Goal: Task Accomplishment & Management: Manage account settings

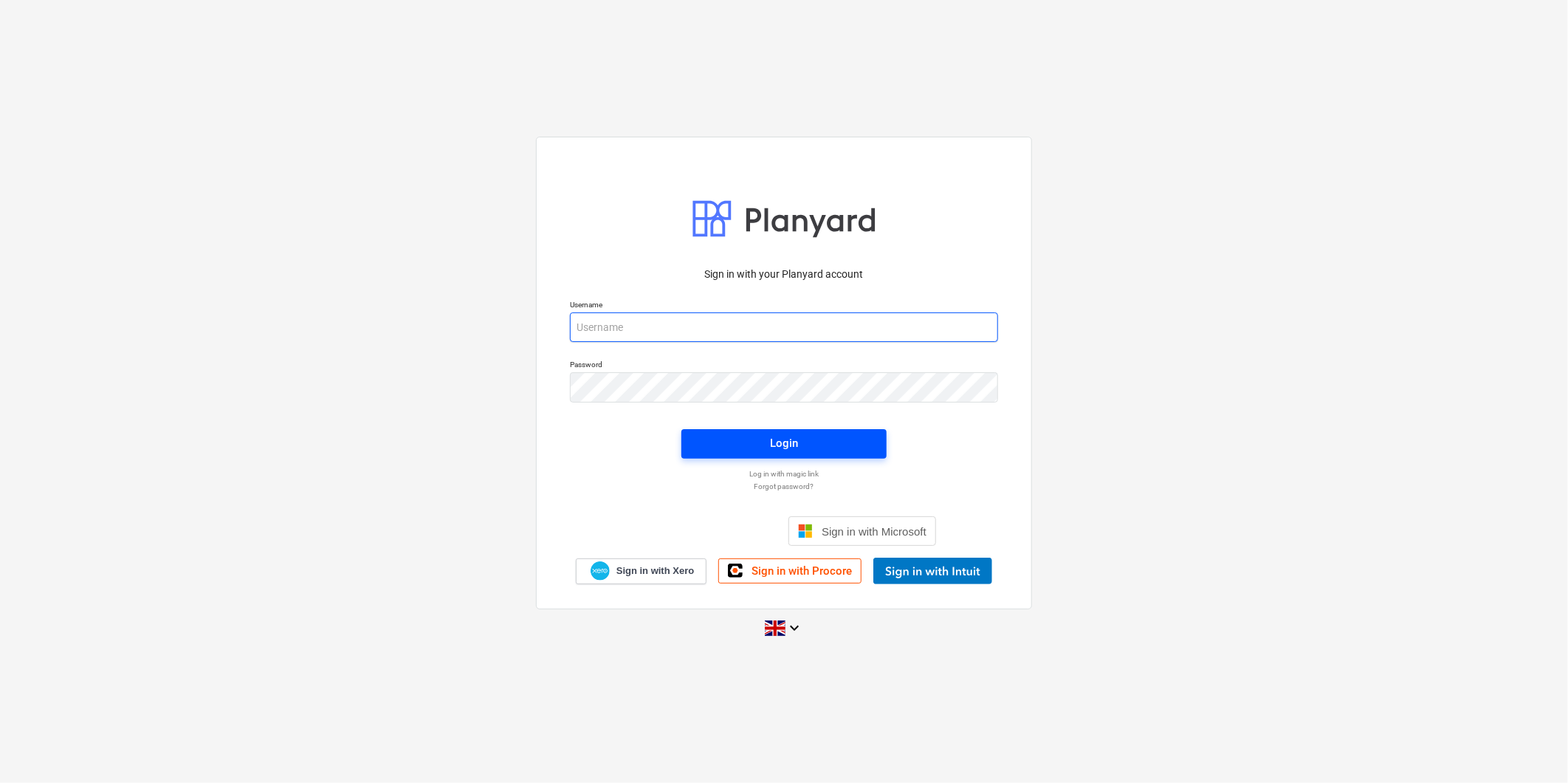
type input "[PERSON_NAME][EMAIL_ADDRESS][PERSON_NAME][DOMAIN_NAME]"
click at [807, 440] on span "Login" at bounding box center [784, 443] width 170 height 19
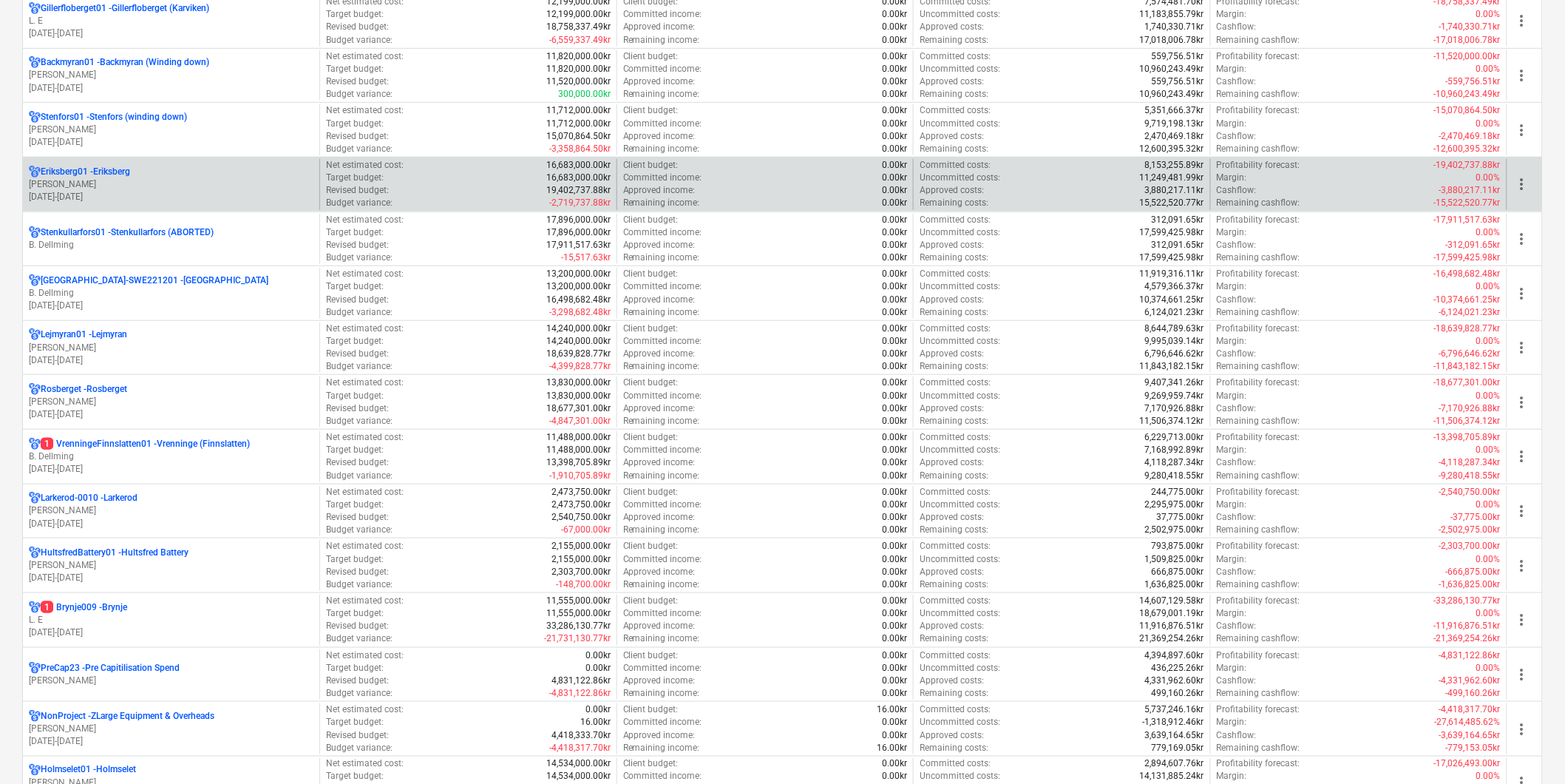
scroll to position [329, 0]
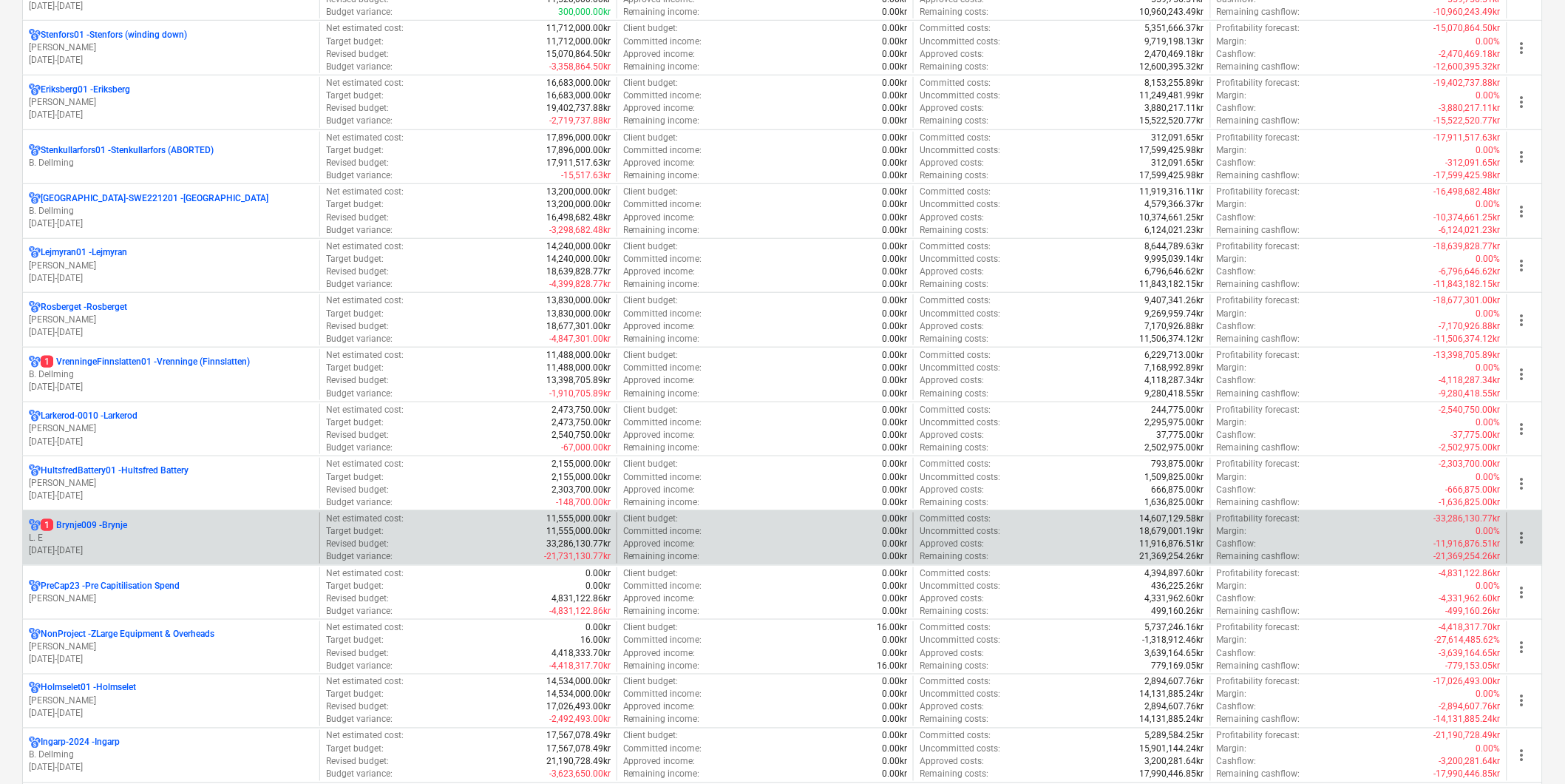
click at [177, 527] on div "1 Brynje009 - [GEOGRAPHIC_DATA]" at bounding box center [171, 526] width 285 height 13
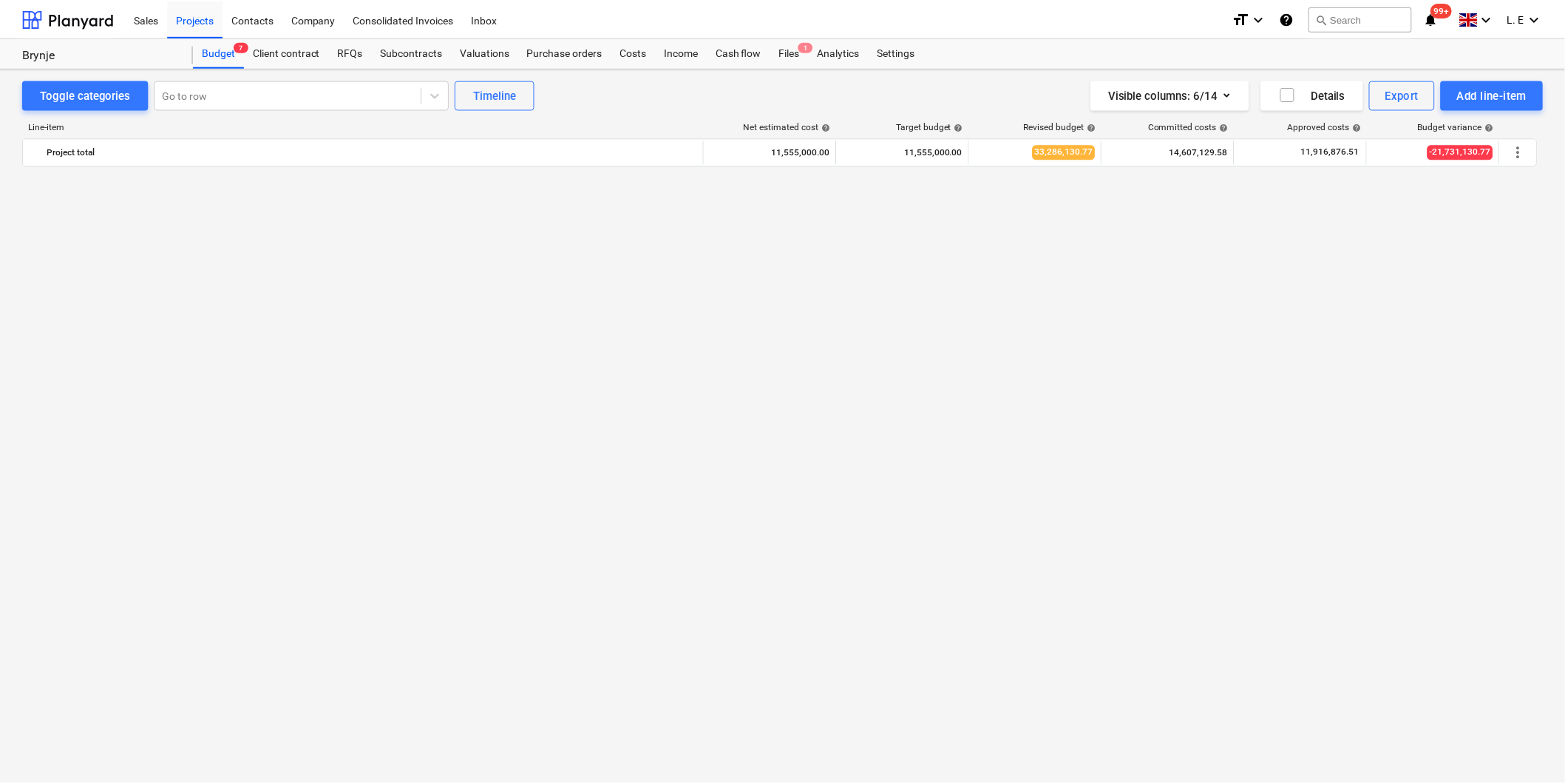
scroll to position [1184, 0]
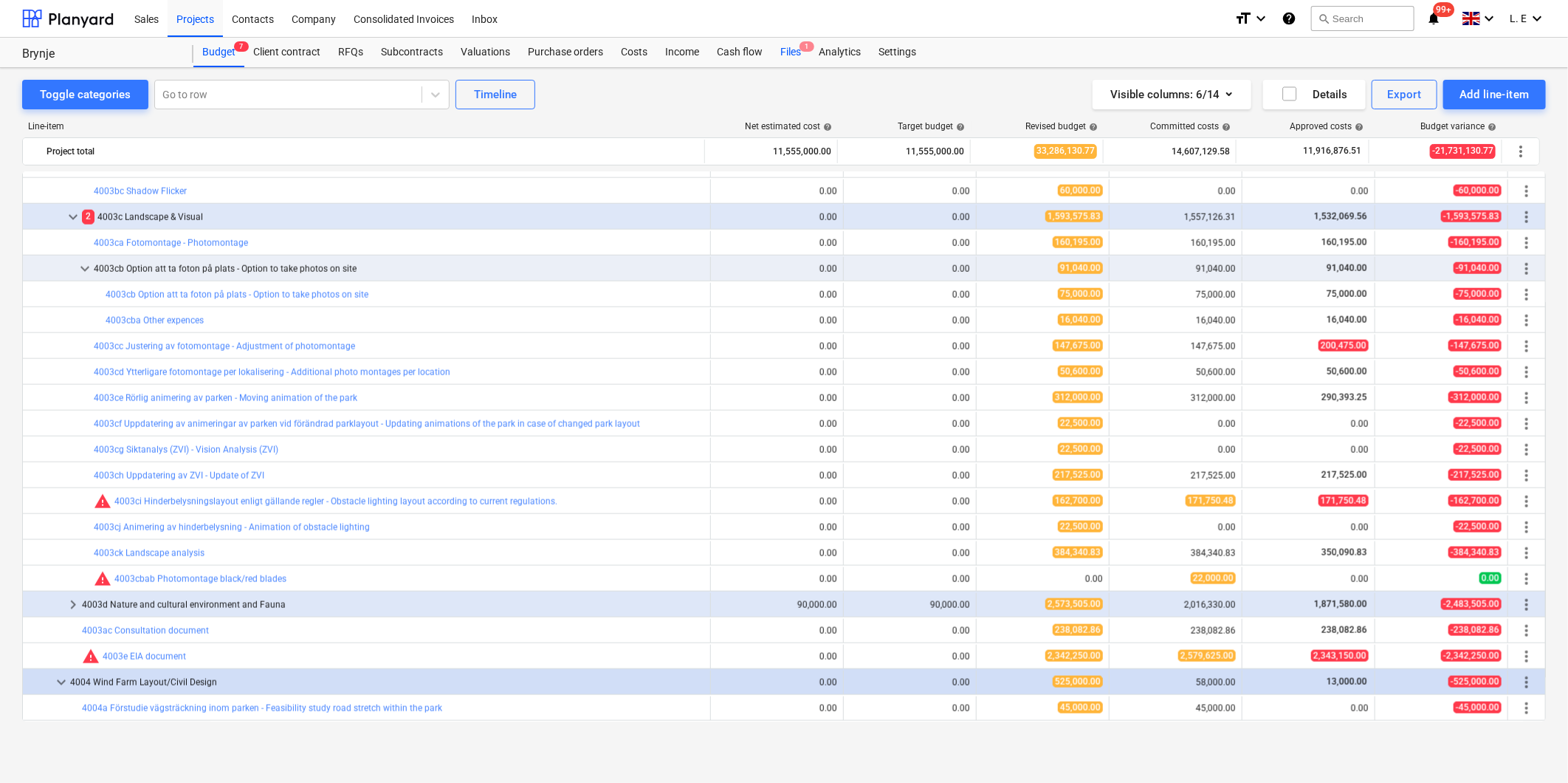
click at [785, 52] on div "Files 1" at bounding box center [791, 52] width 38 height 29
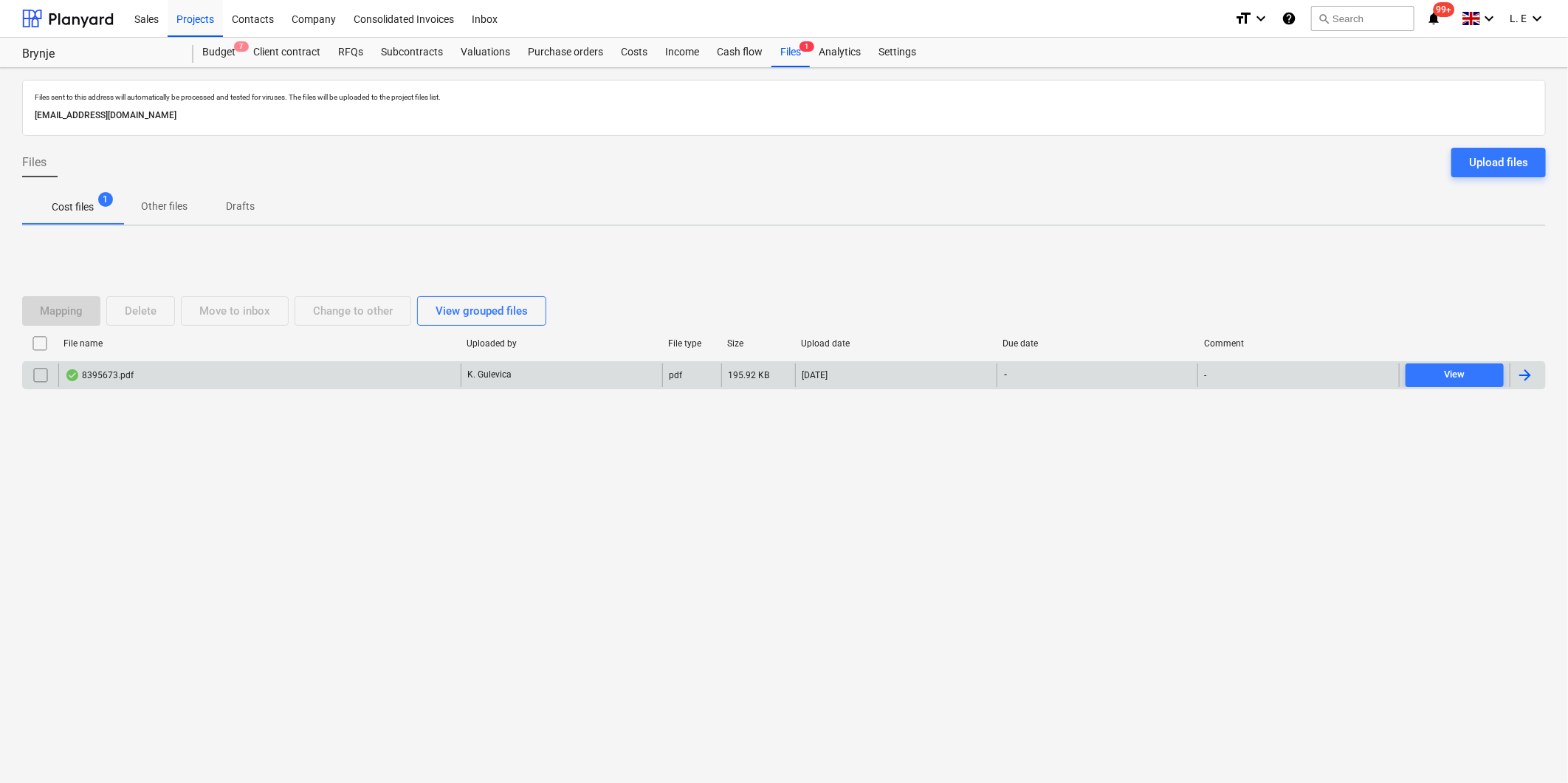
click at [418, 378] on div "8395673.pdf" at bounding box center [259, 375] width 402 height 24
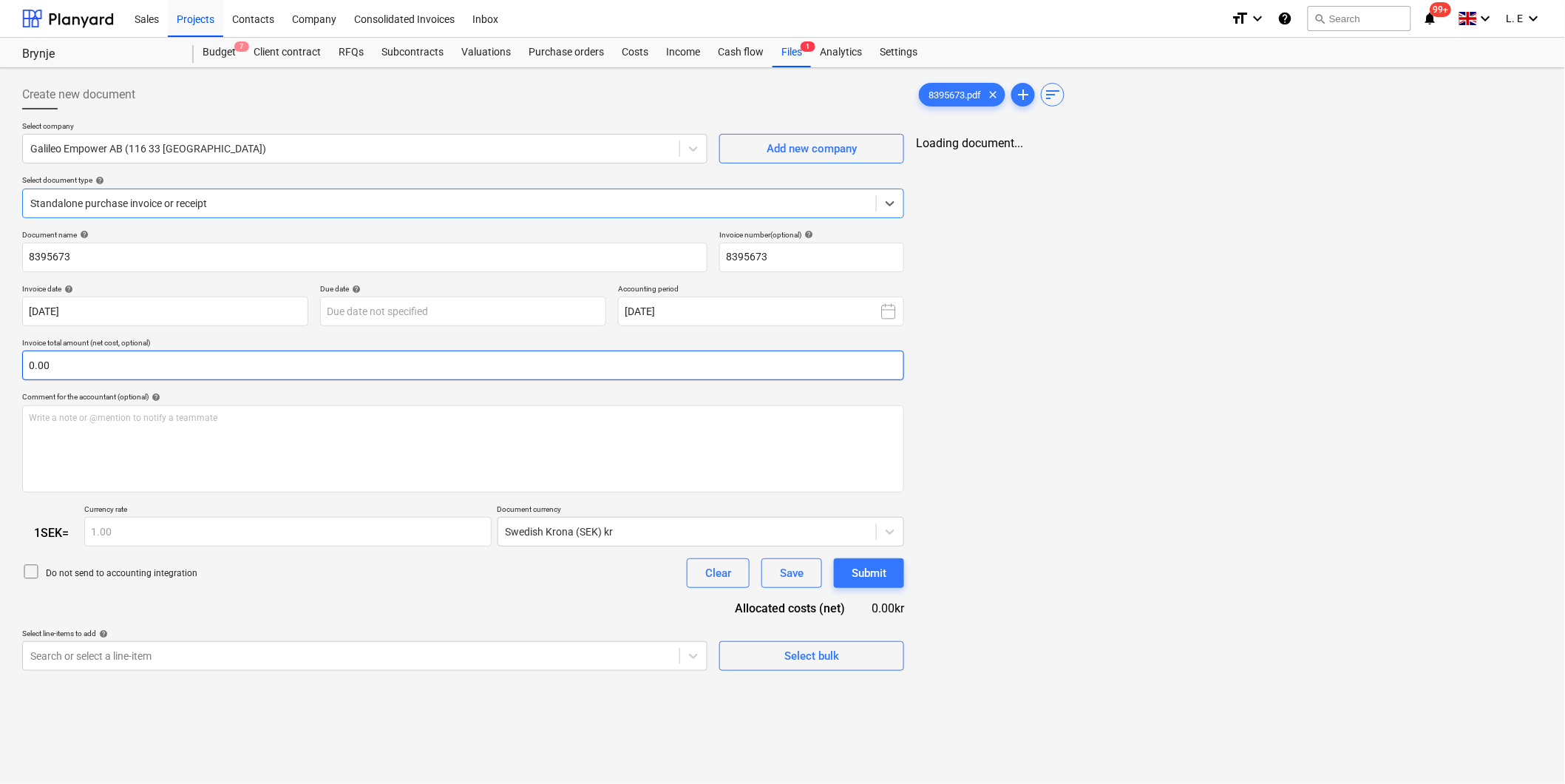
type input "8395673"
type input "[DATE]"
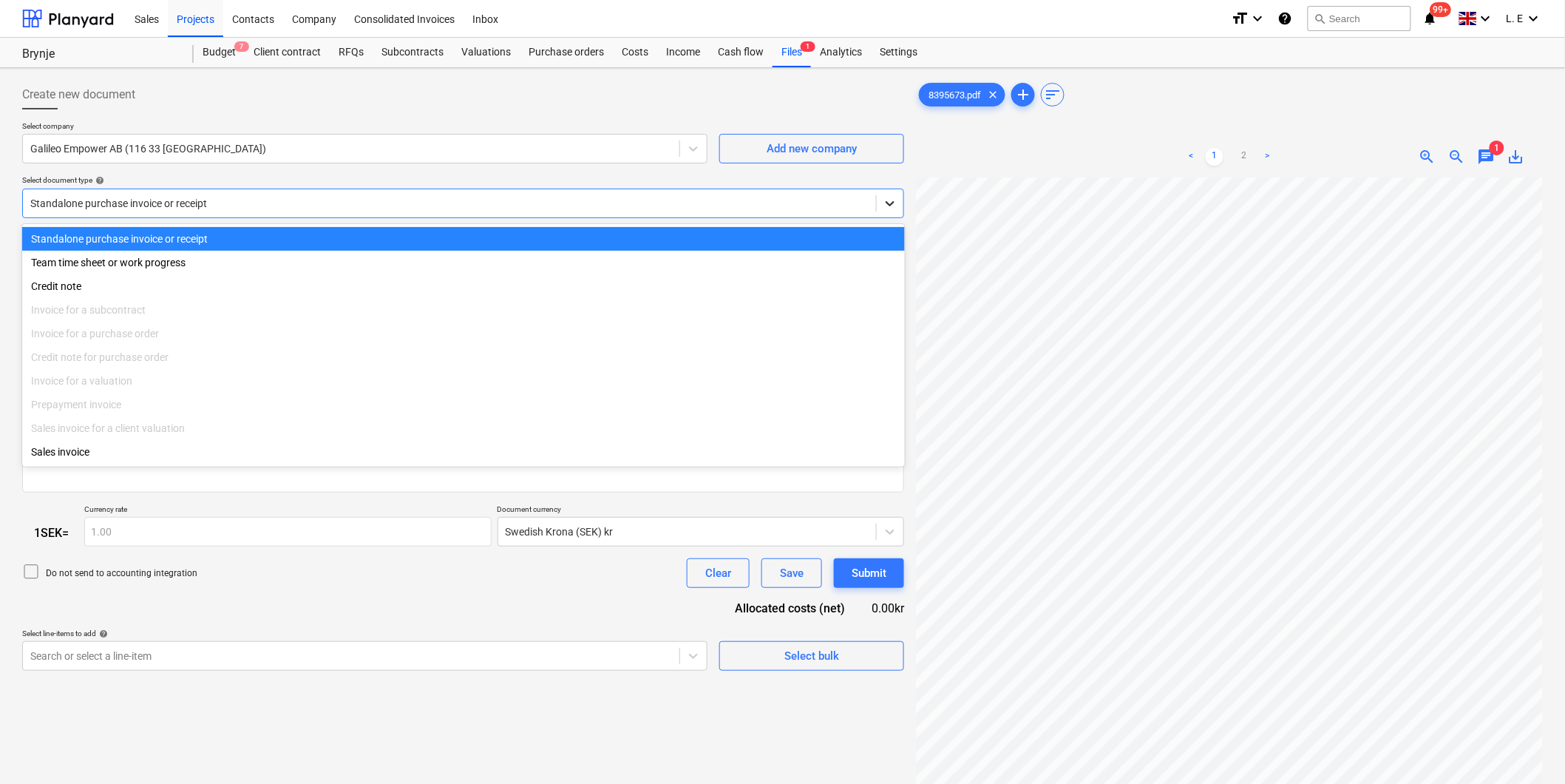
click at [888, 198] on icon at bounding box center [890, 203] width 15 height 15
click at [824, 233] on div "Standalone purchase invoice or receipt" at bounding box center [463, 239] width 883 height 24
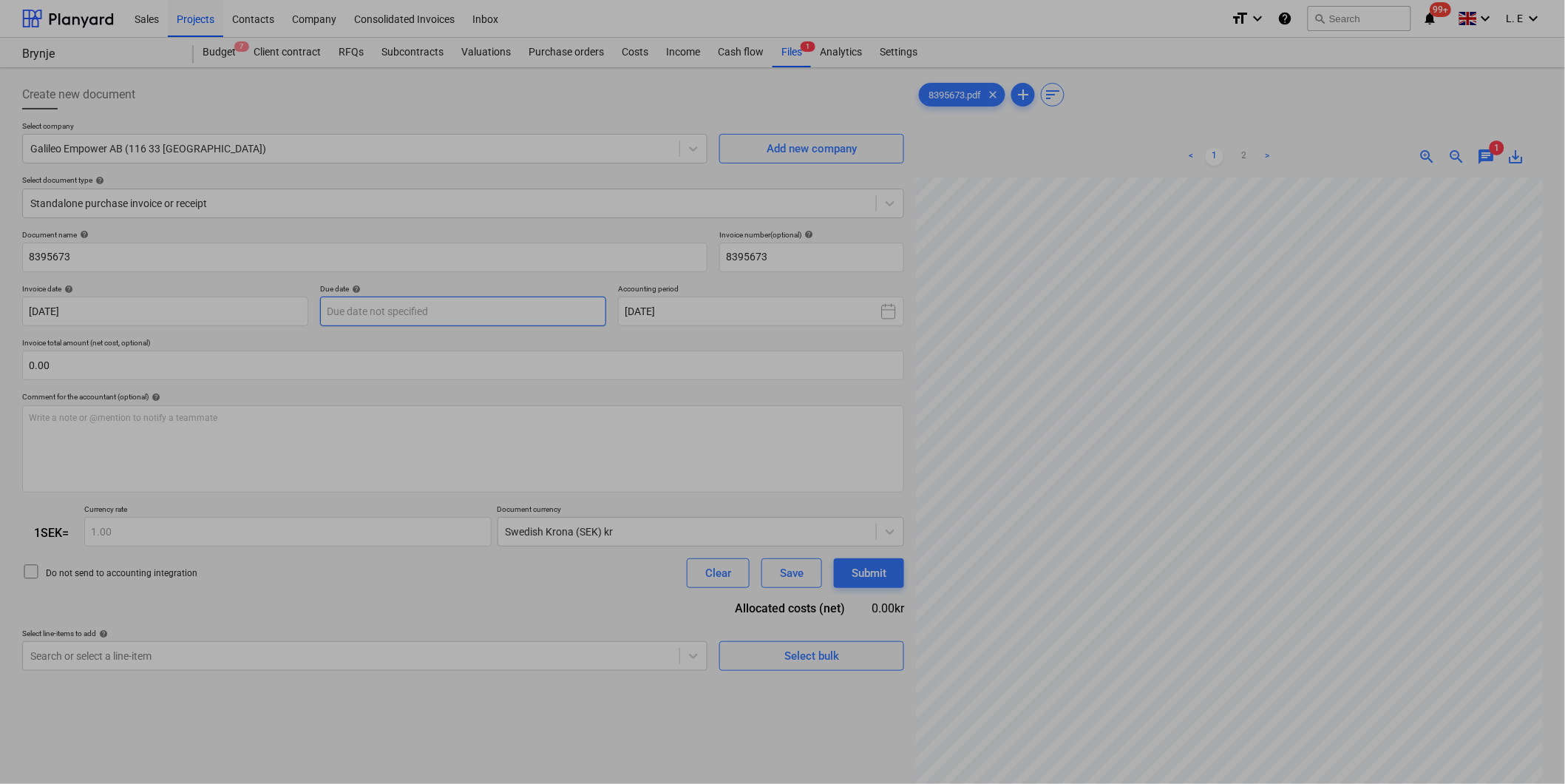
click at [527, 314] on body "Sales Projects Contacts Company Consolidated Invoices Inbox format_size keyboar…" at bounding box center [782, 392] width 1565 height 784
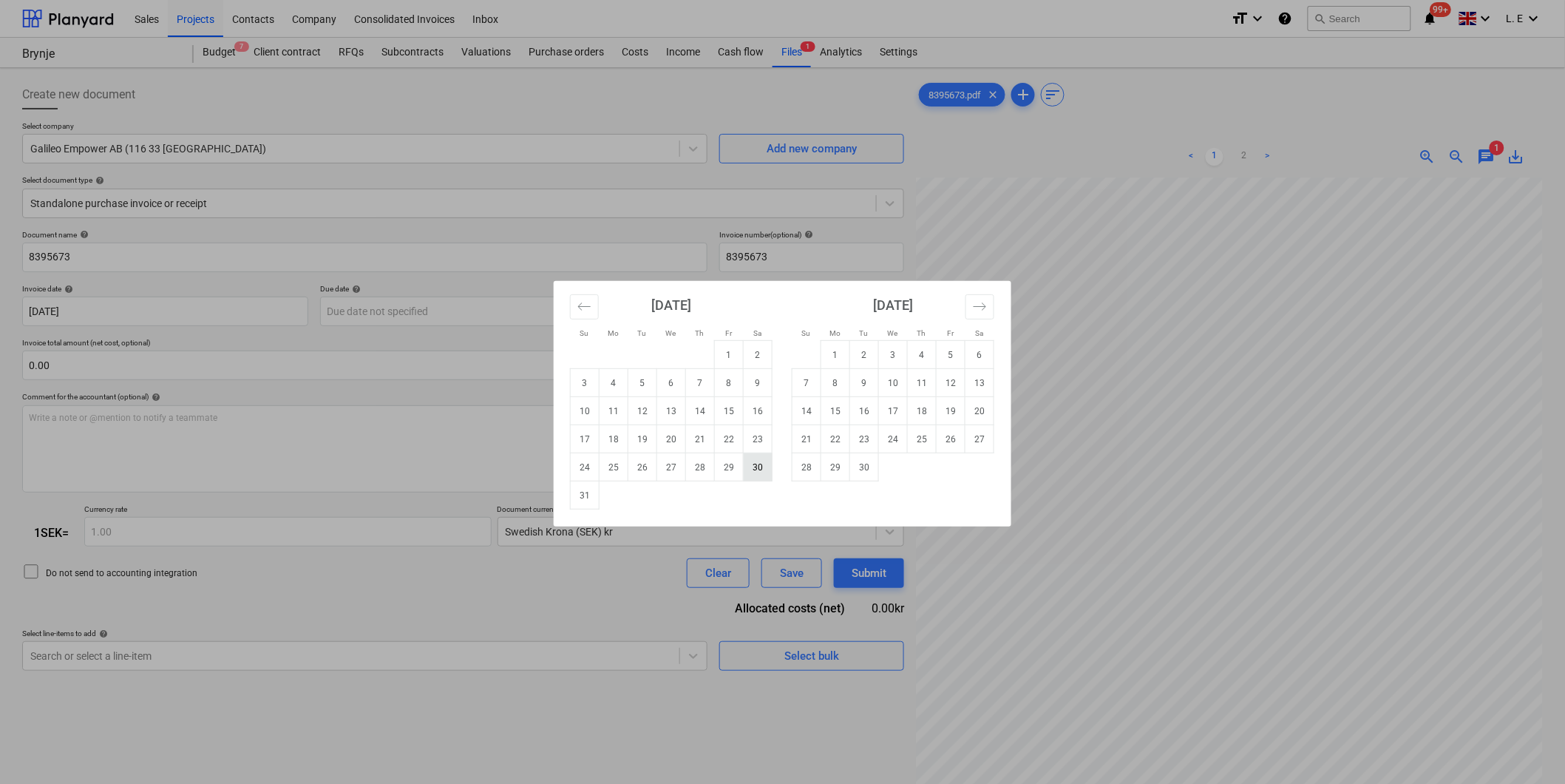
click at [756, 470] on td "30" at bounding box center [758, 467] width 29 height 28
type input "[DATE]"
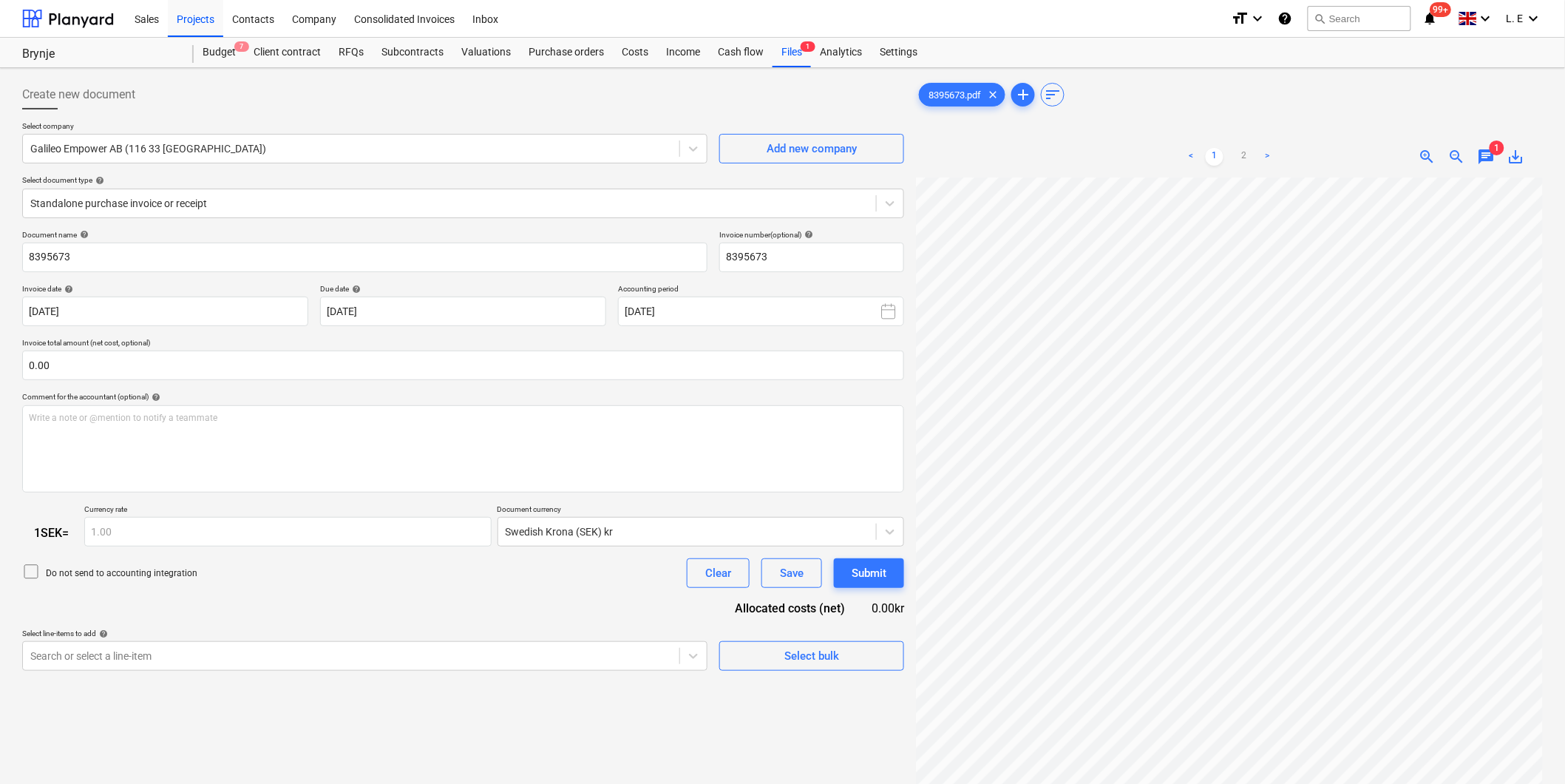
scroll to position [357, 81]
click at [972, 143] on div "< 1 2 > zoom_in zoom_out chat 1 save_alt" at bounding box center [1229, 528] width 627 height 784
click at [329, 370] on input "text" at bounding box center [463, 364] width 882 height 30
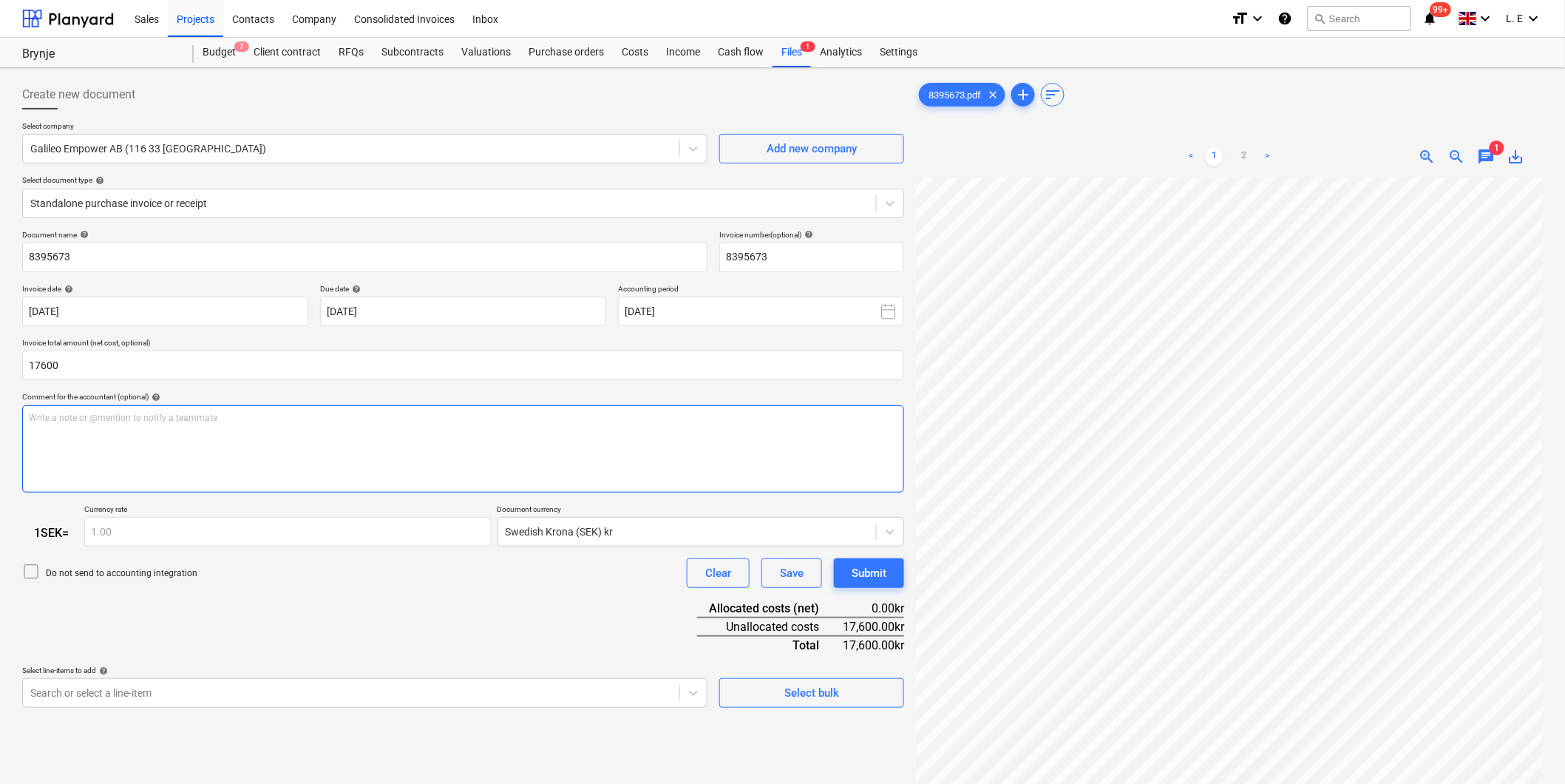
type input "17,600.00"
click at [279, 437] on div "Write a note or @mention to notify a teammate [PERSON_NAME]" at bounding box center [463, 448] width 882 height 87
click at [420, 613] on div "Document name help 8395673 Invoice number (optional) help 8395673 Invoice date …" at bounding box center [463, 469] width 882 height 479
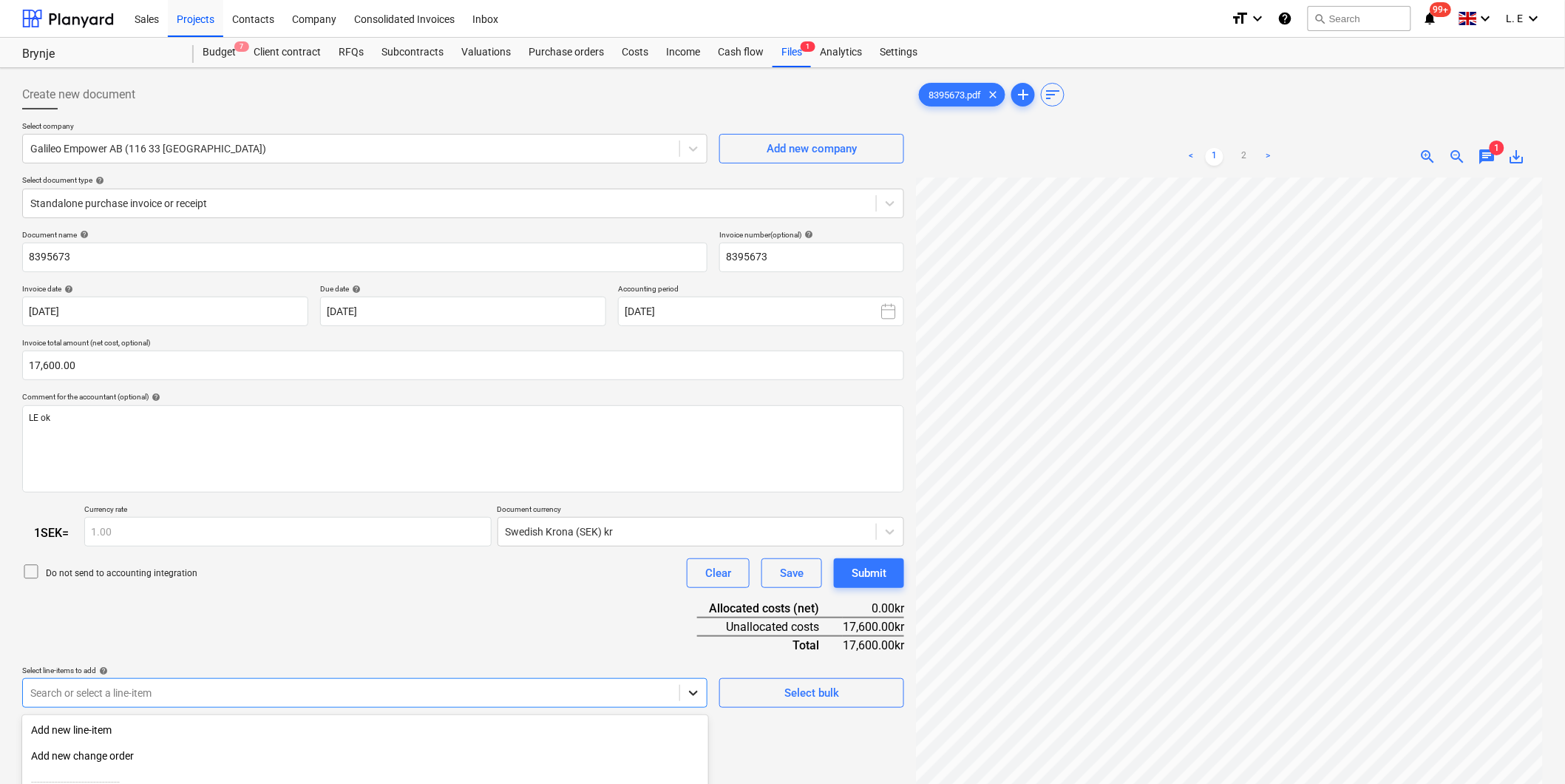
scroll to position [156, 0]
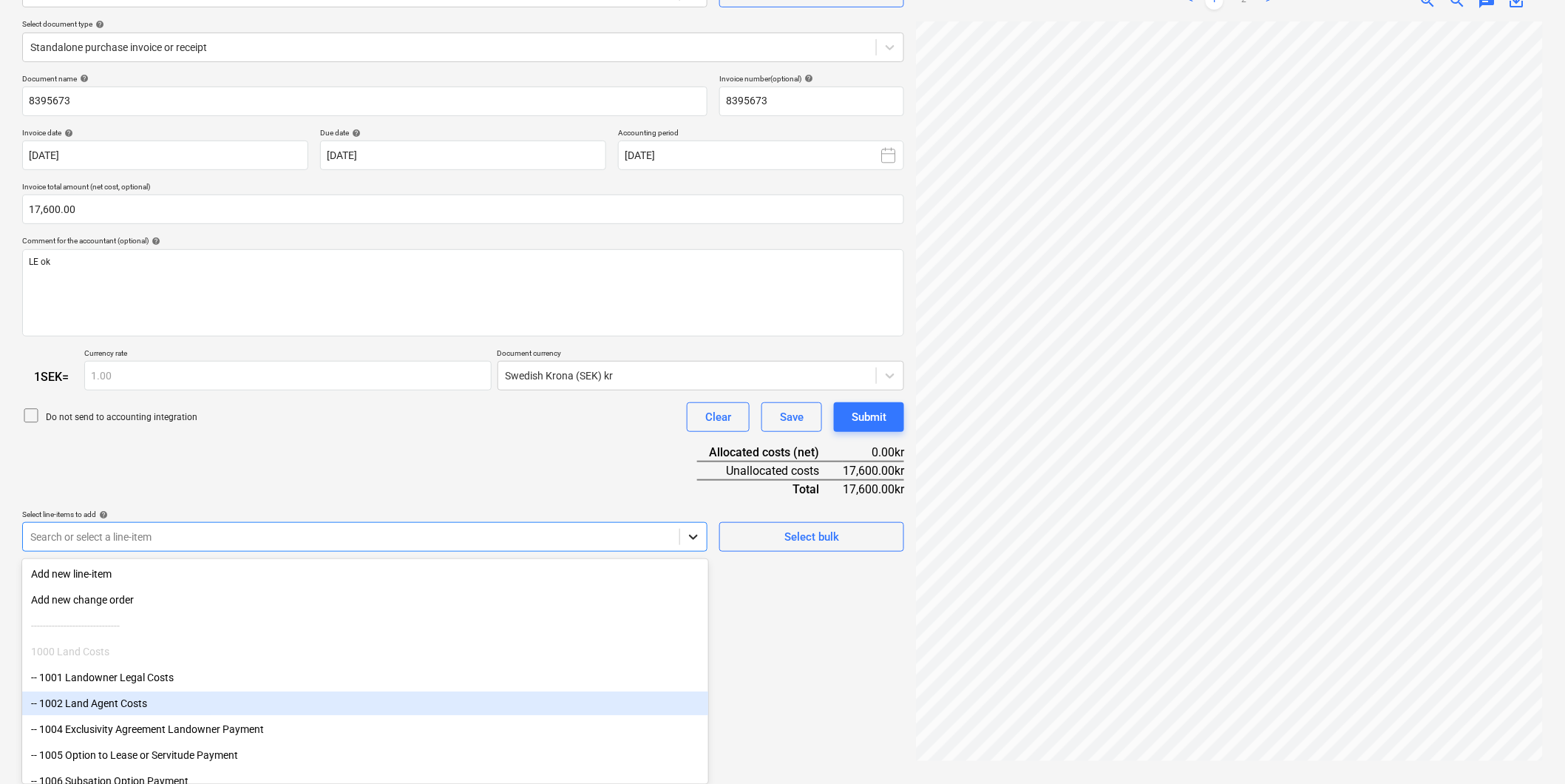
click at [697, 628] on body "Sales Projects Contacts Company Consolidated Invoices Inbox format_size keyboar…" at bounding box center [782, 235] width 1565 height 784
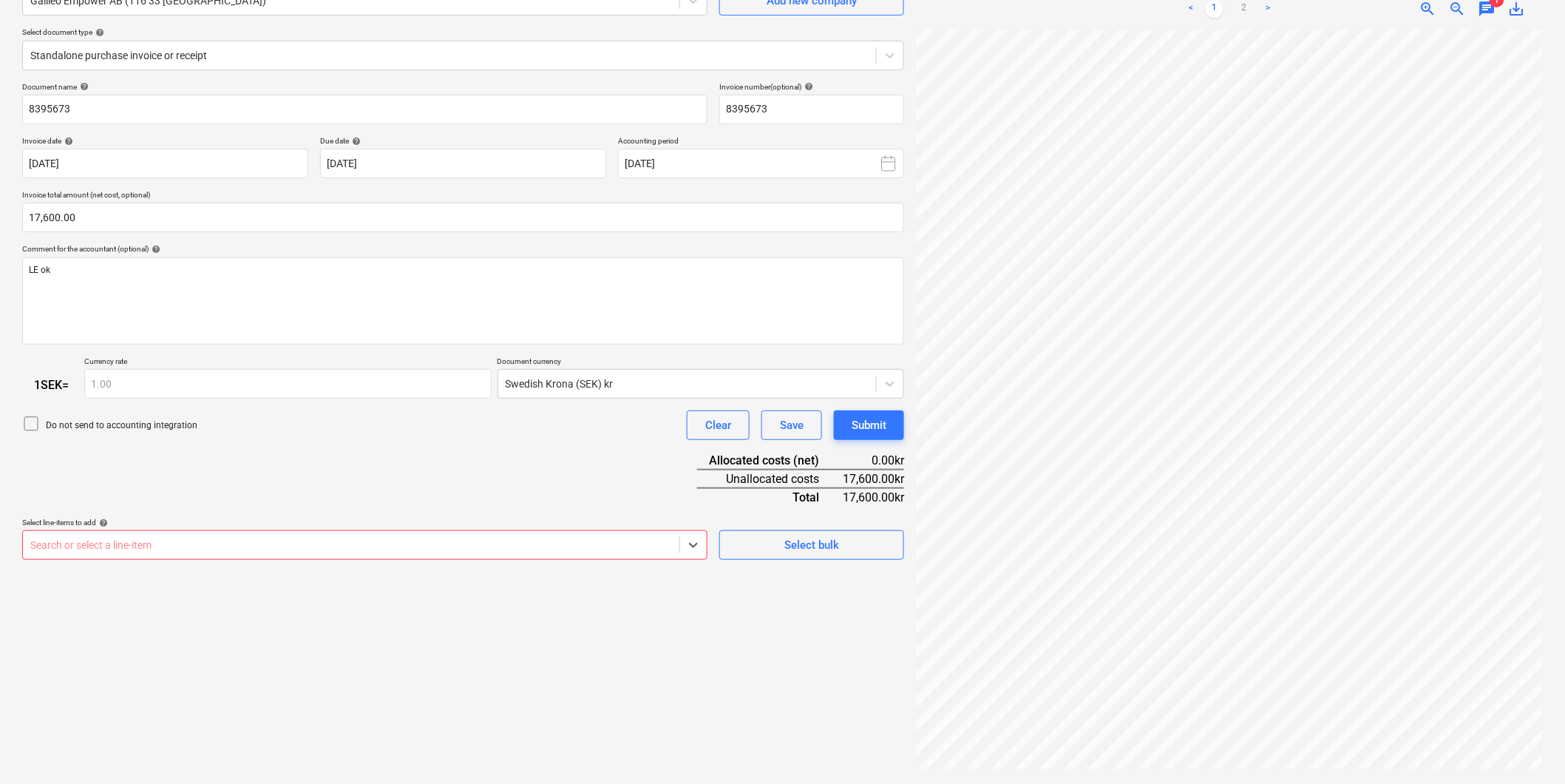
scroll to position [148, 0]
click at [654, 545] on div at bounding box center [351, 545] width 642 height 15
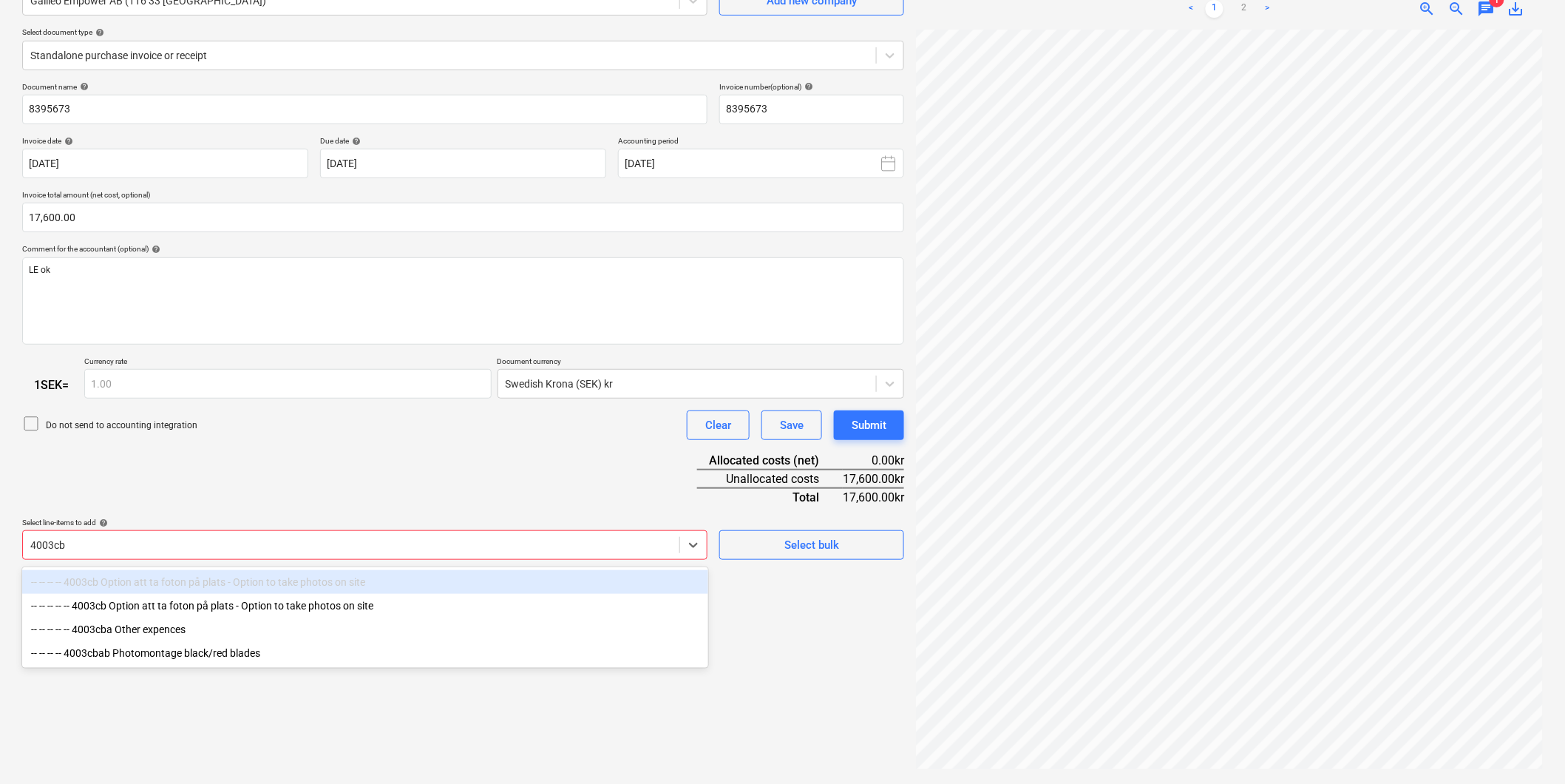
type input "4003cba"
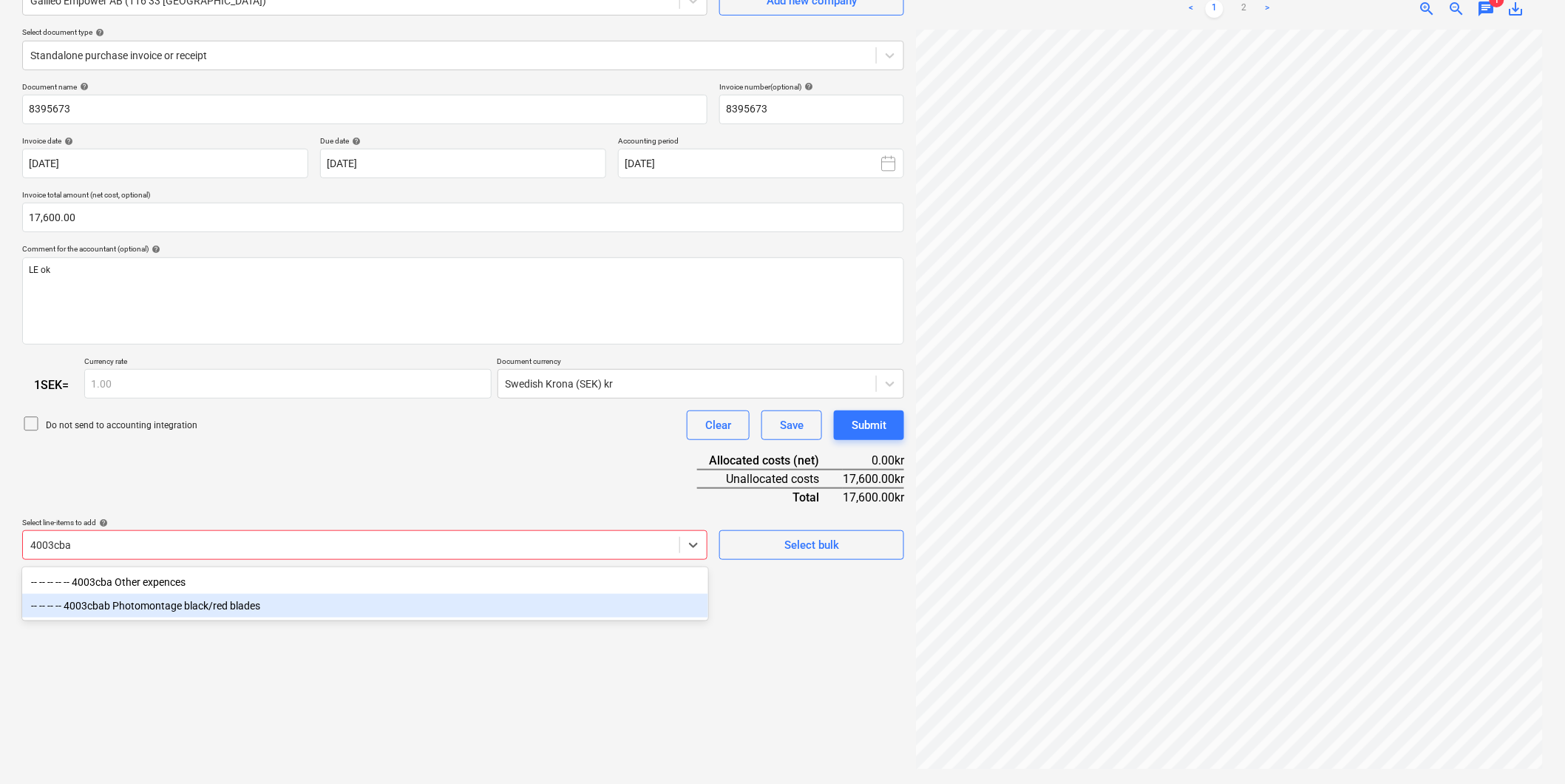
click at [605, 601] on div "-- -- -- -- 4003cbab Photomontage black/red blades" at bounding box center [365, 605] width 686 height 24
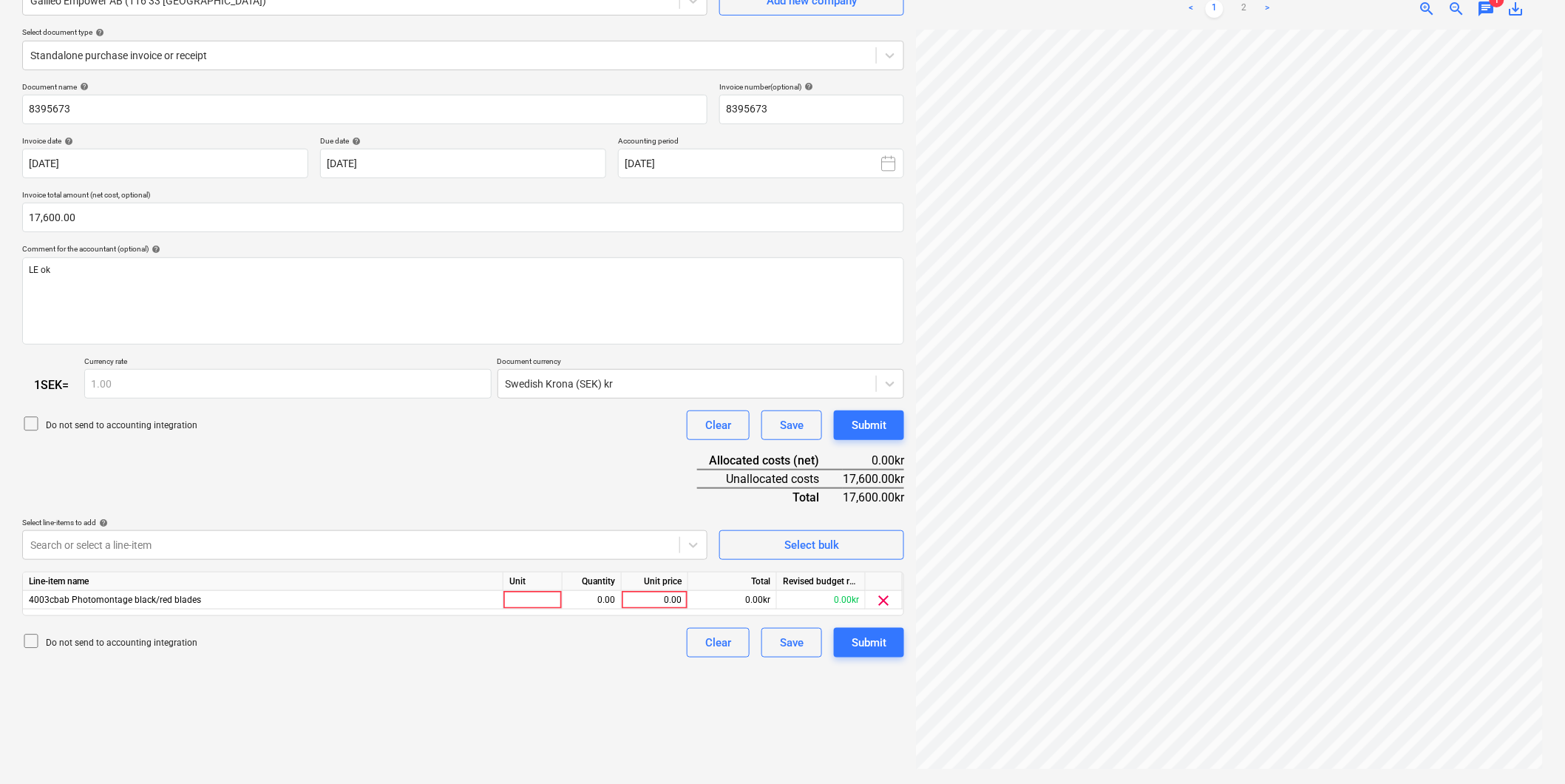
click at [578, 468] on div "Document name help 8395673 Invoice number (optional) help 8395673 Invoice date …" at bounding box center [463, 370] width 882 height 576
click at [541, 601] on div at bounding box center [533, 600] width 59 height 18
click at [643, 601] on div "0.00" at bounding box center [655, 600] width 54 height 18
click at [737, 602] on div "0.00kr" at bounding box center [732, 600] width 89 height 18
click at [745, 597] on div "0.00kr" at bounding box center [732, 600] width 89 height 18
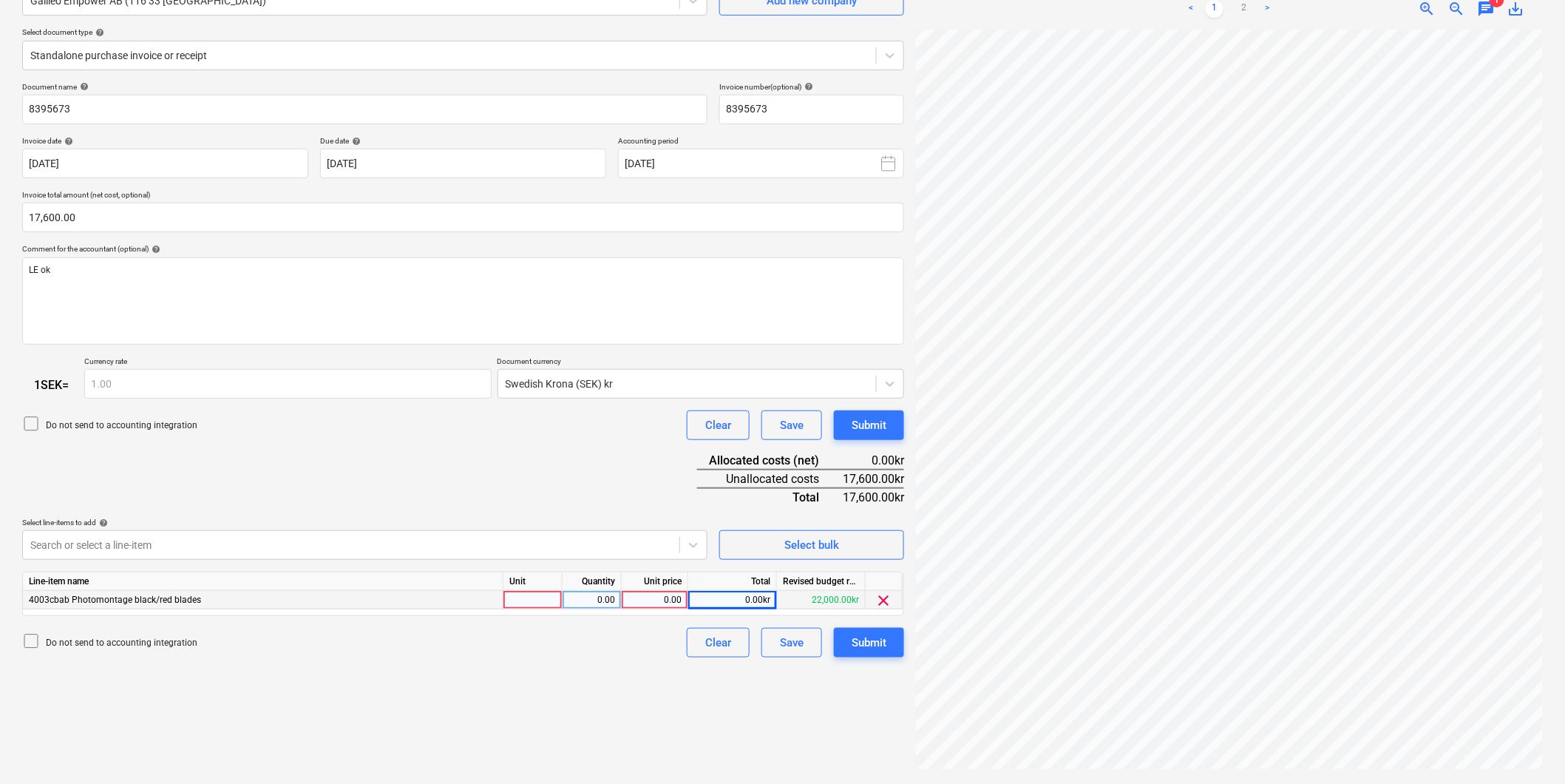
click at [733, 601] on div "0.00kr" at bounding box center [732, 600] width 89 height 18
click at [532, 601] on div at bounding box center [533, 600] width 59 height 18
type input "1"
click at [634, 601] on div "0.00" at bounding box center [655, 600] width 54 height 18
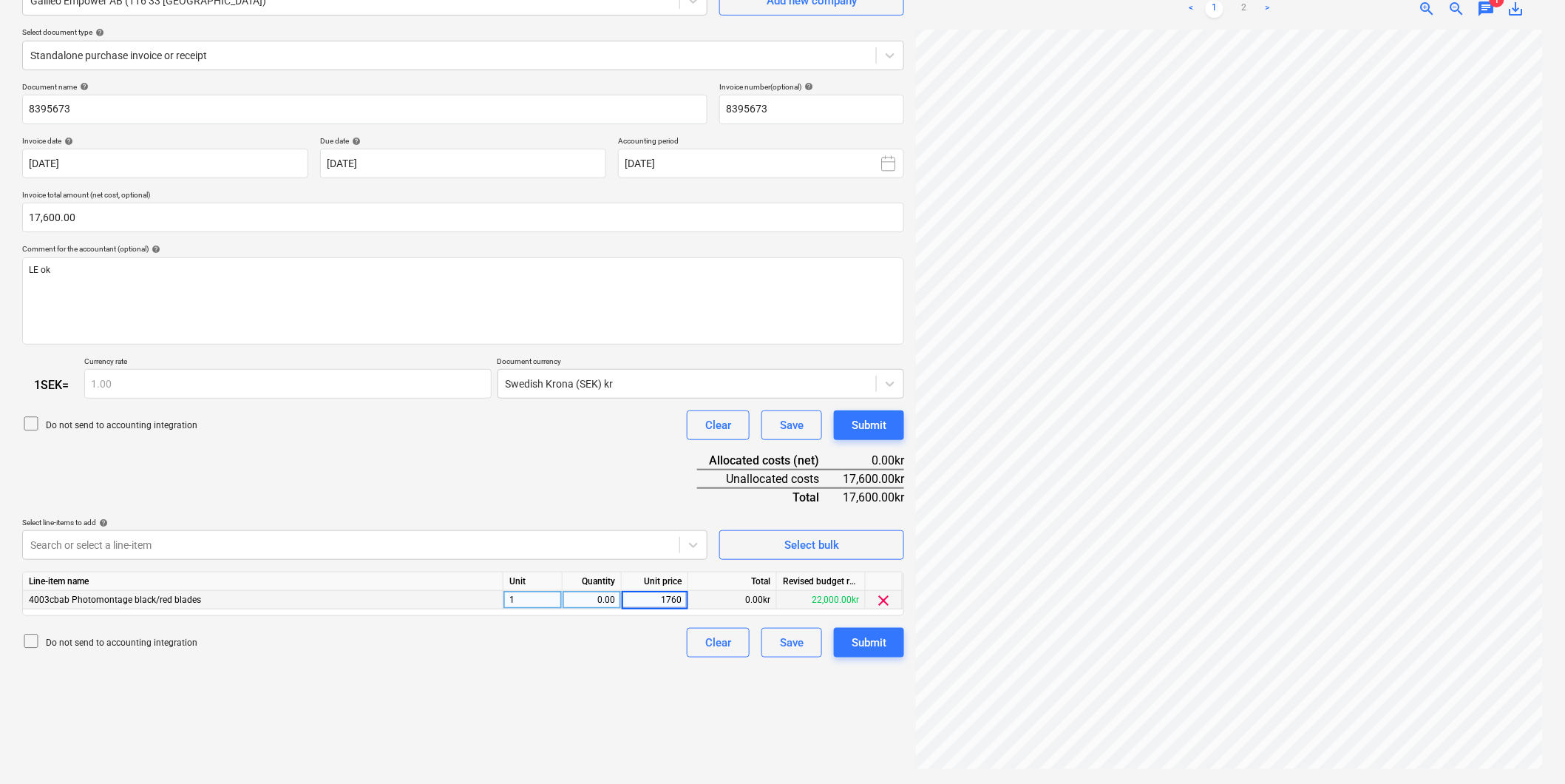
type input "17600"
click at [647, 644] on div "Do not send to accounting integration Clear Save Submit" at bounding box center [463, 642] width 882 height 30
click at [862, 644] on div "Submit" at bounding box center [869, 642] width 35 height 19
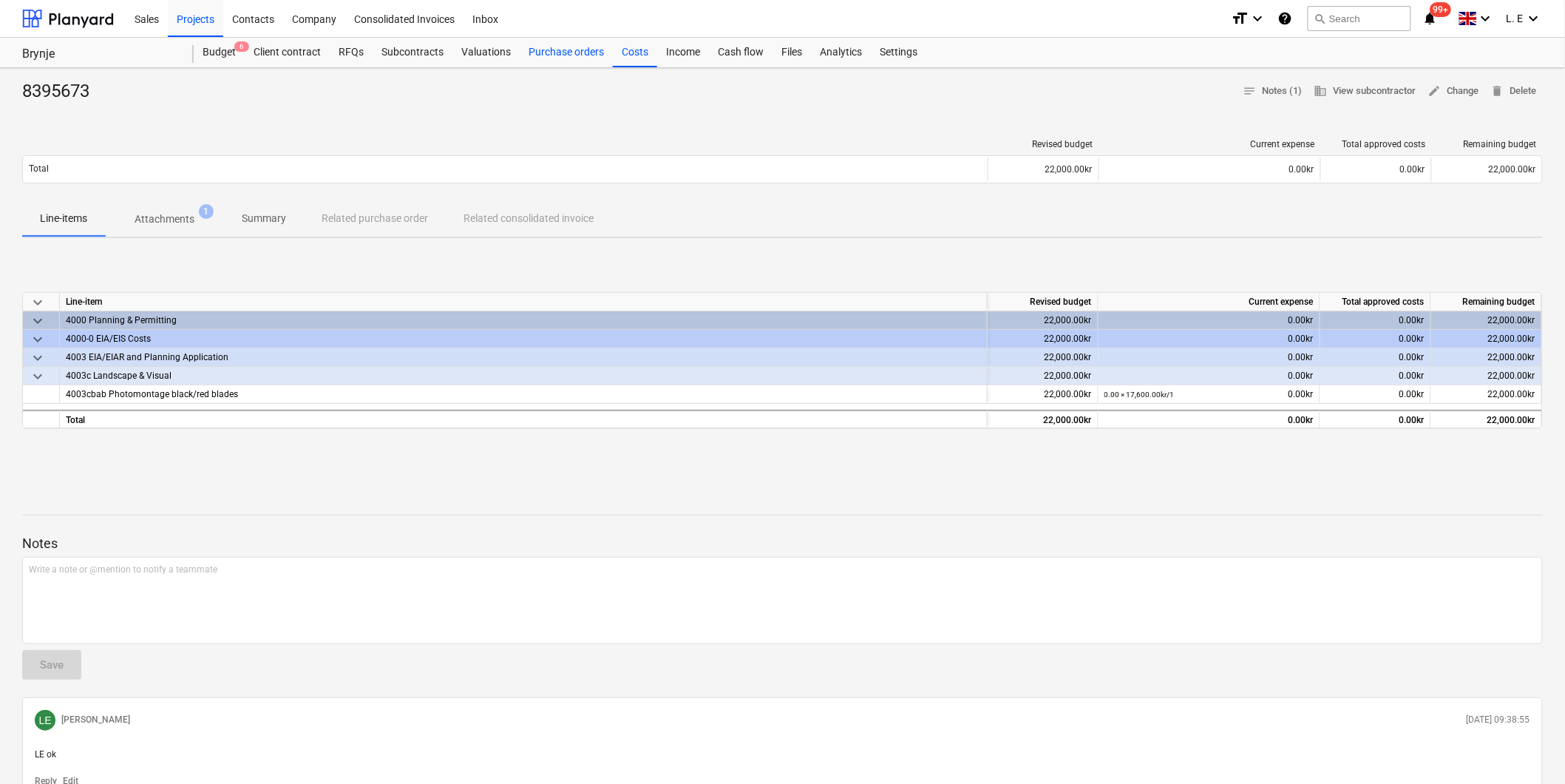
click at [548, 52] on div "Purchase orders" at bounding box center [566, 52] width 93 height 30
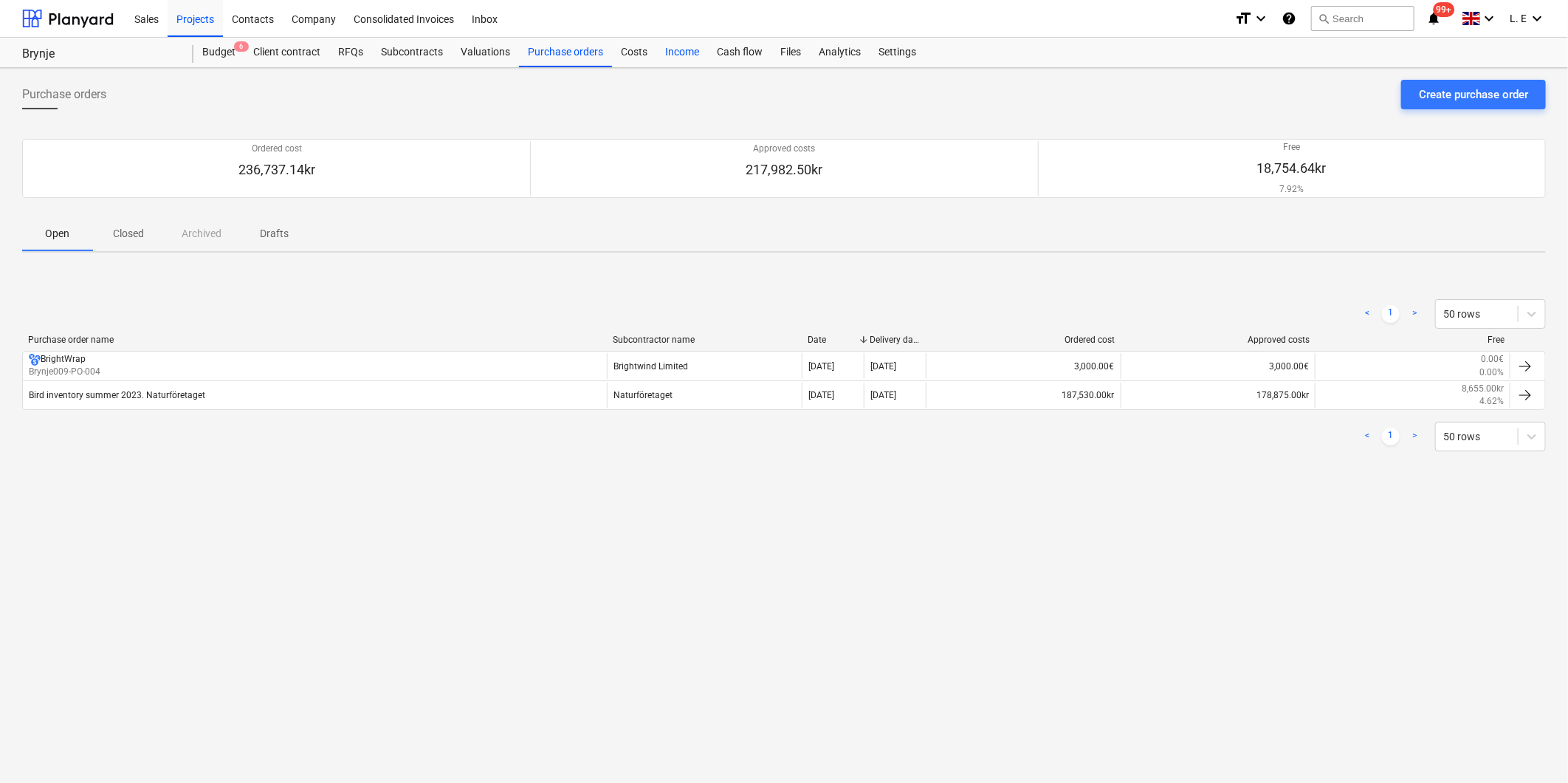
click at [689, 49] on div "Income" at bounding box center [682, 52] width 52 height 29
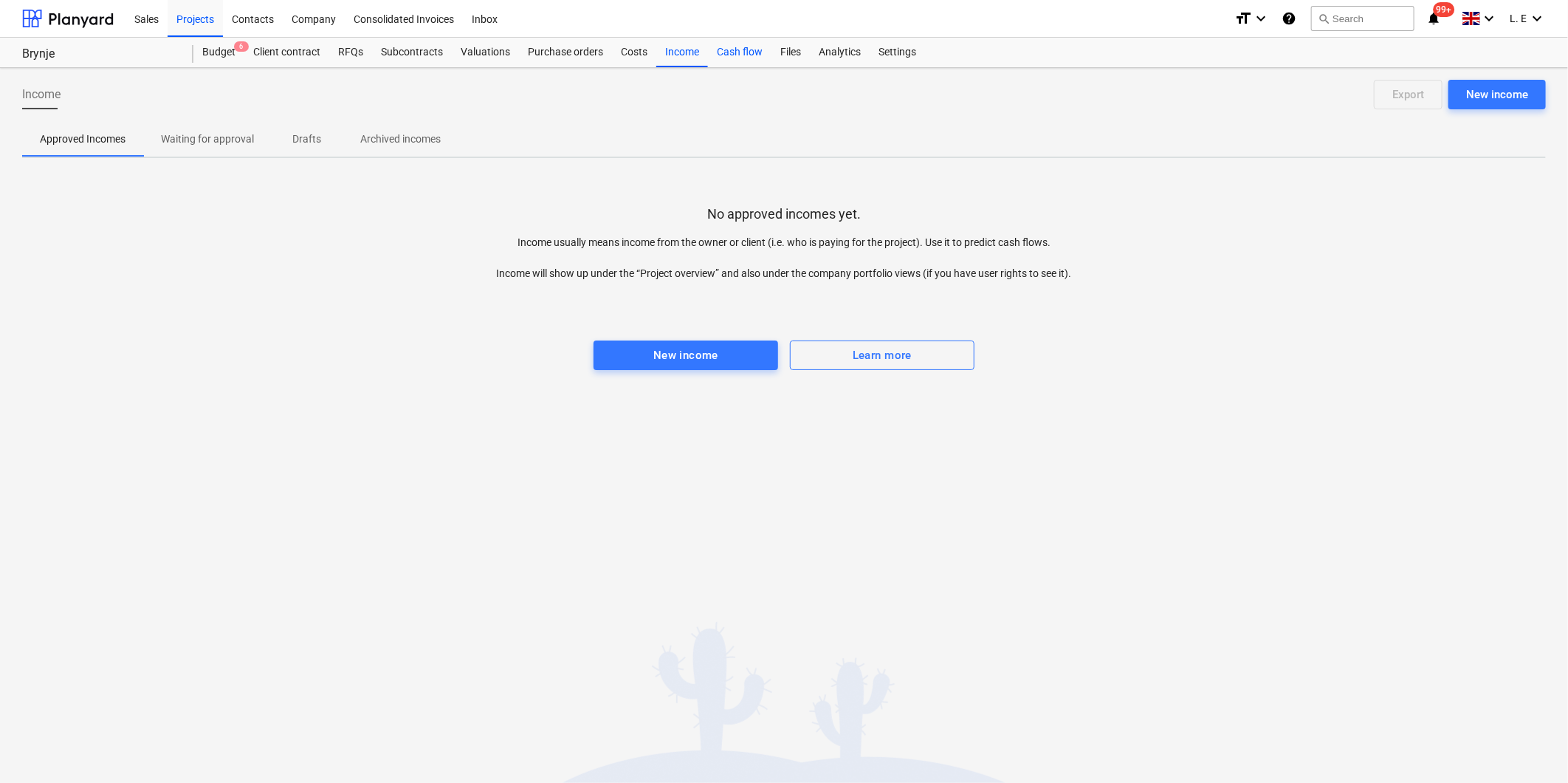
click at [727, 46] on div "Cash flow" at bounding box center [740, 52] width 64 height 29
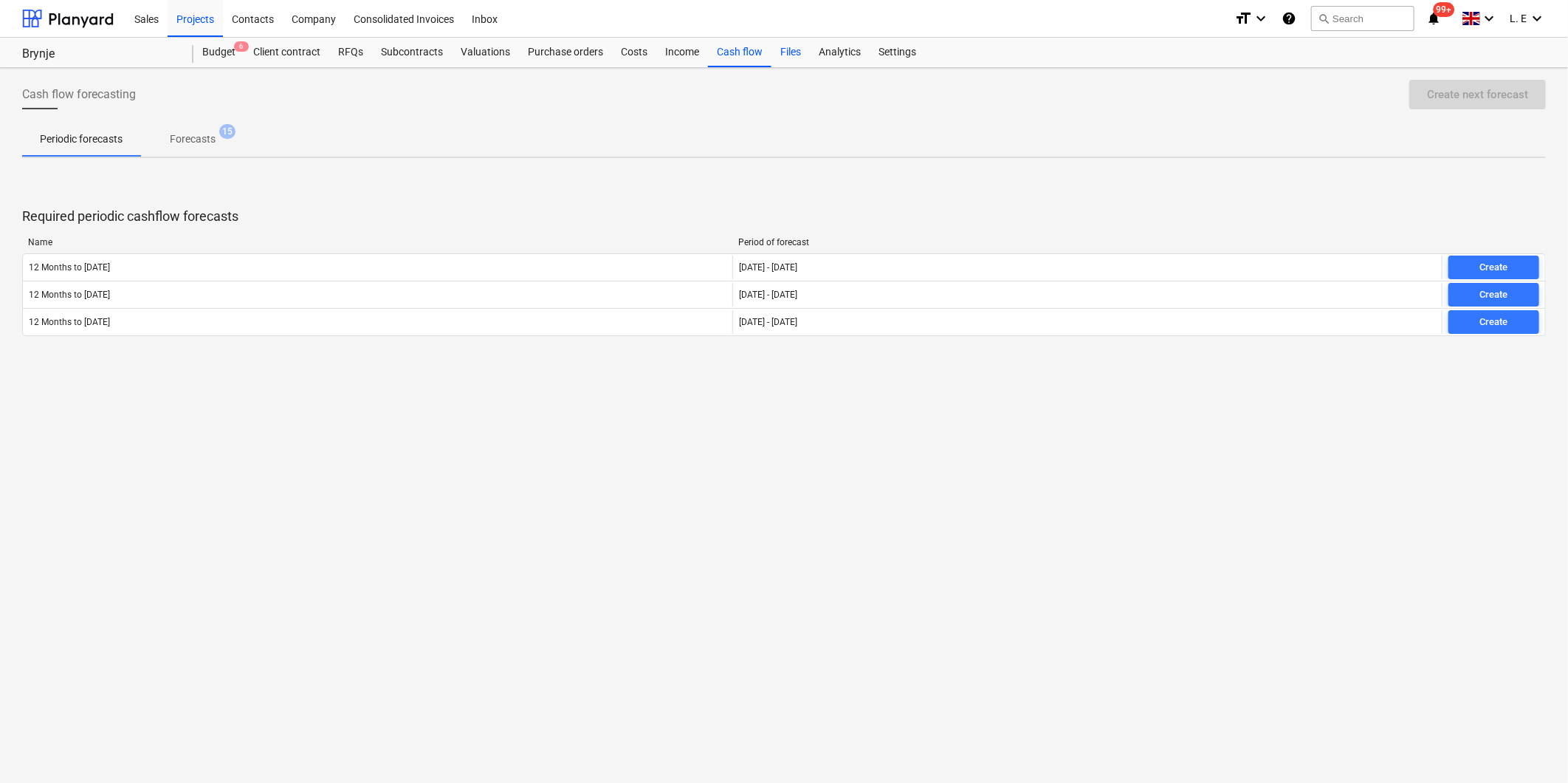
click at [781, 54] on div "Files" at bounding box center [791, 52] width 38 height 29
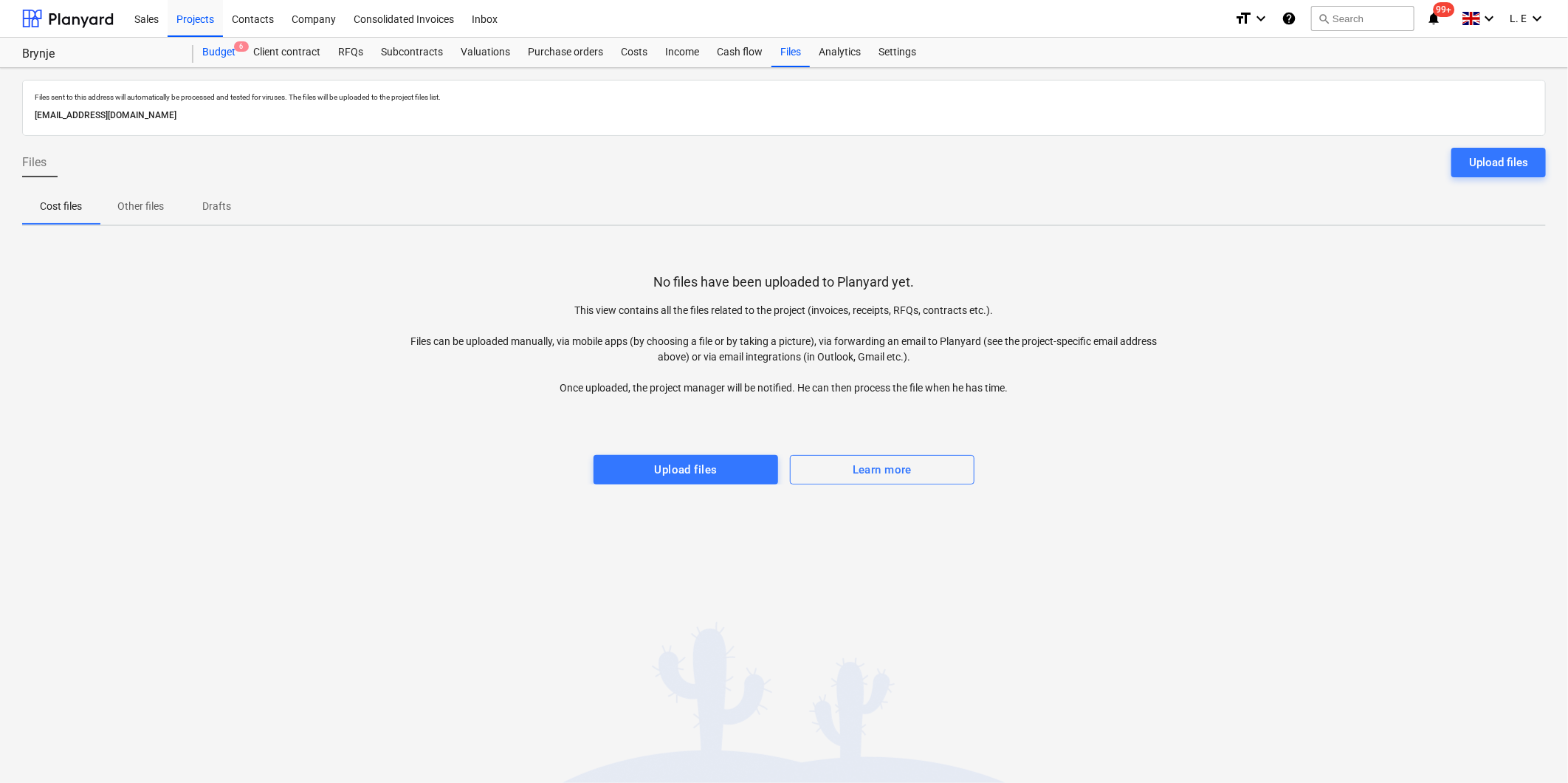
click at [220, 59] on div "Budget 6" at bounding box center [219, 52] width 51 height 29
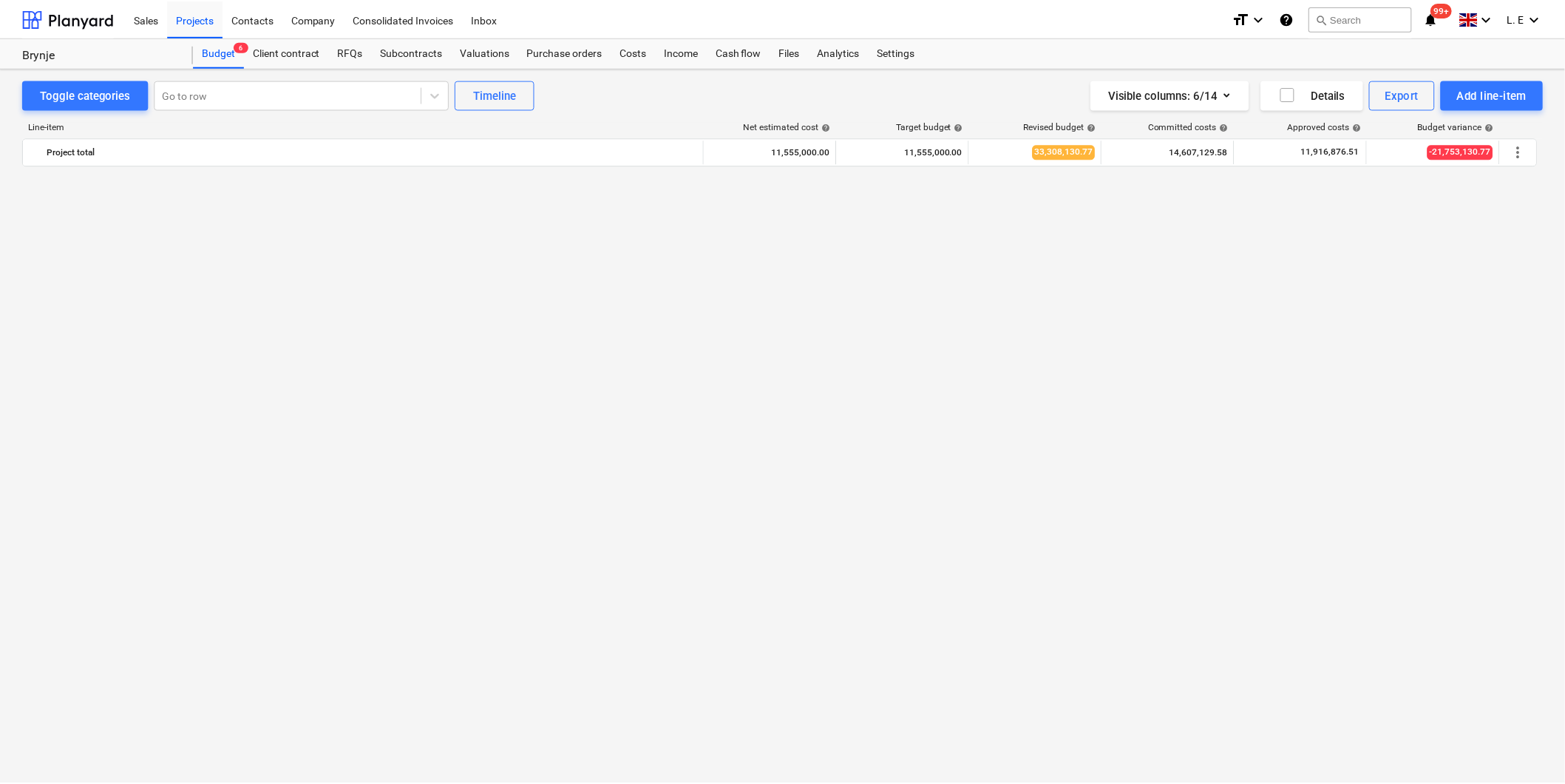
scroll to position [1184, 0]
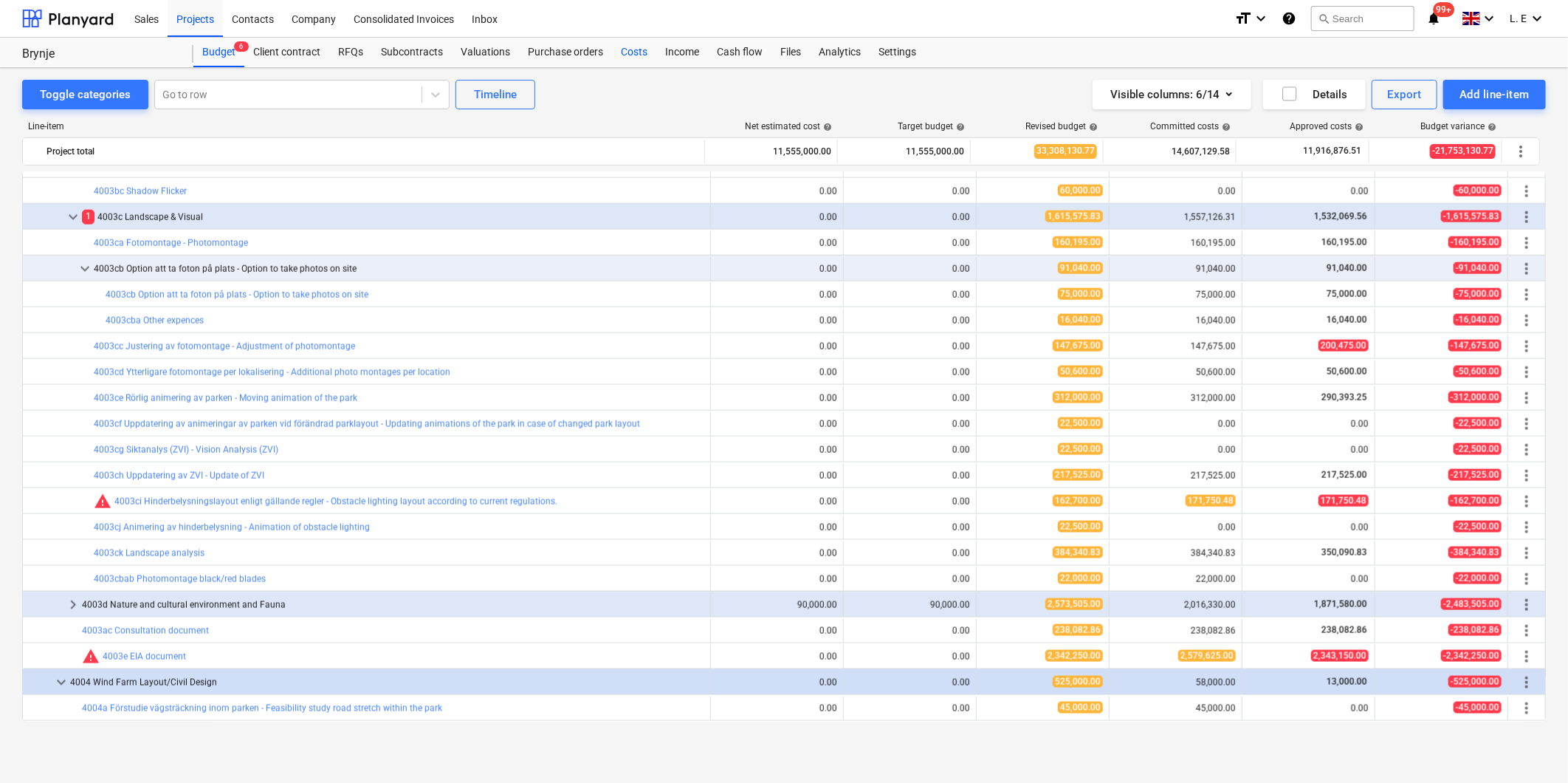
click at [640, 50] on div "Costs" at bounding box center [634, 52] width 45 height 29
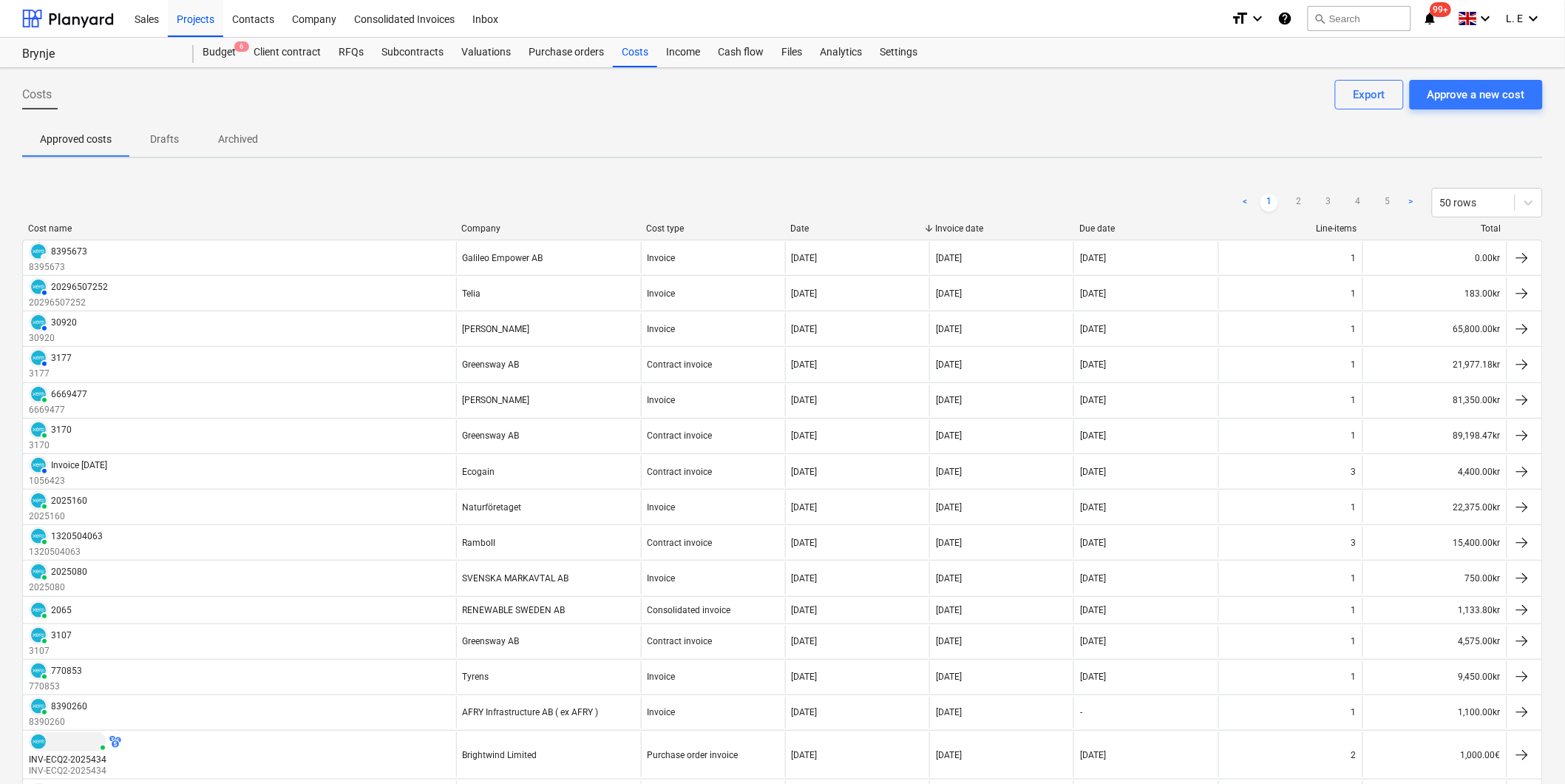
click at [497, 224] on div "Company" at bounding box center [547, 228] width 173 height 10
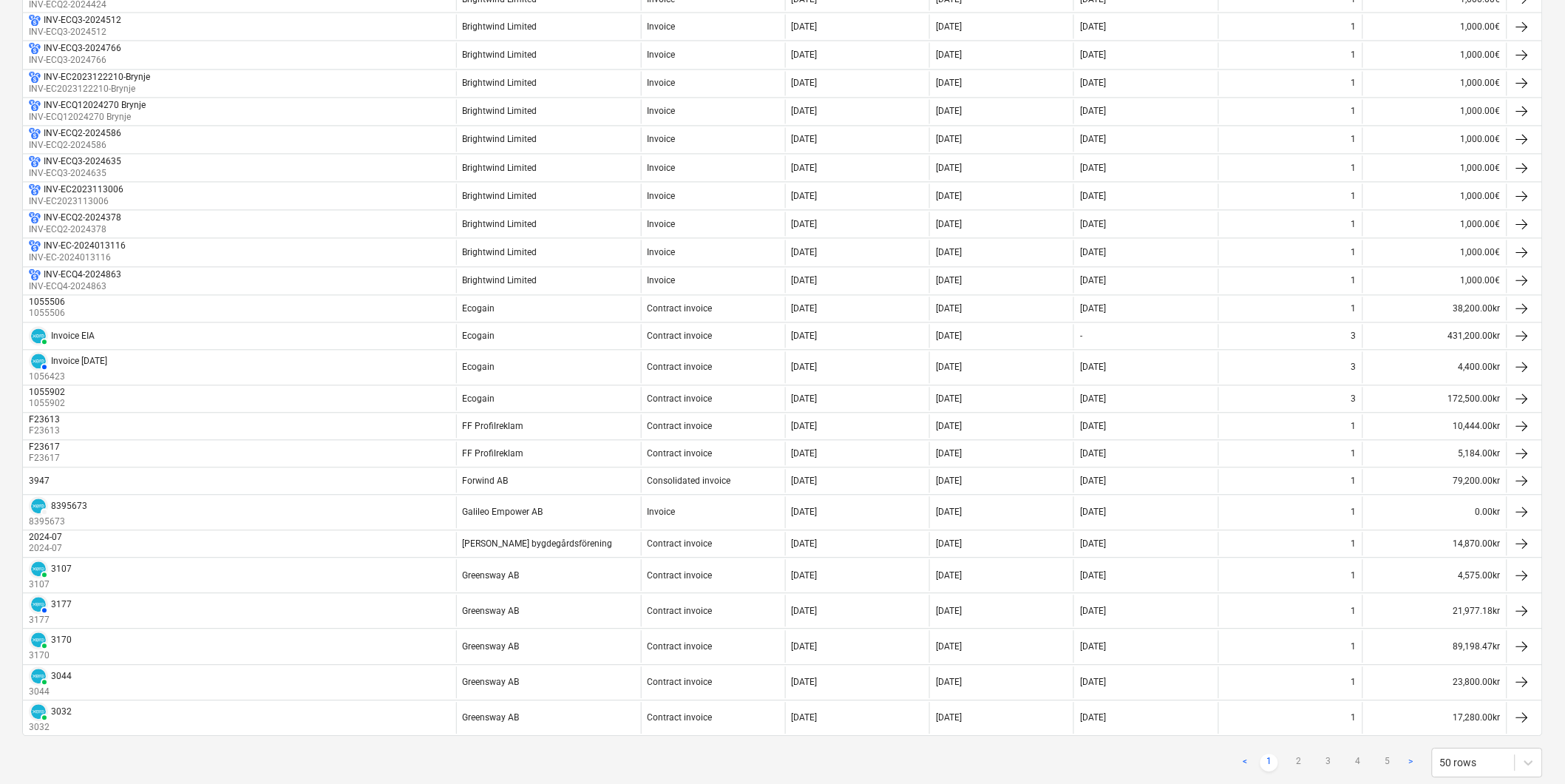
scroll to position [1024, 0]
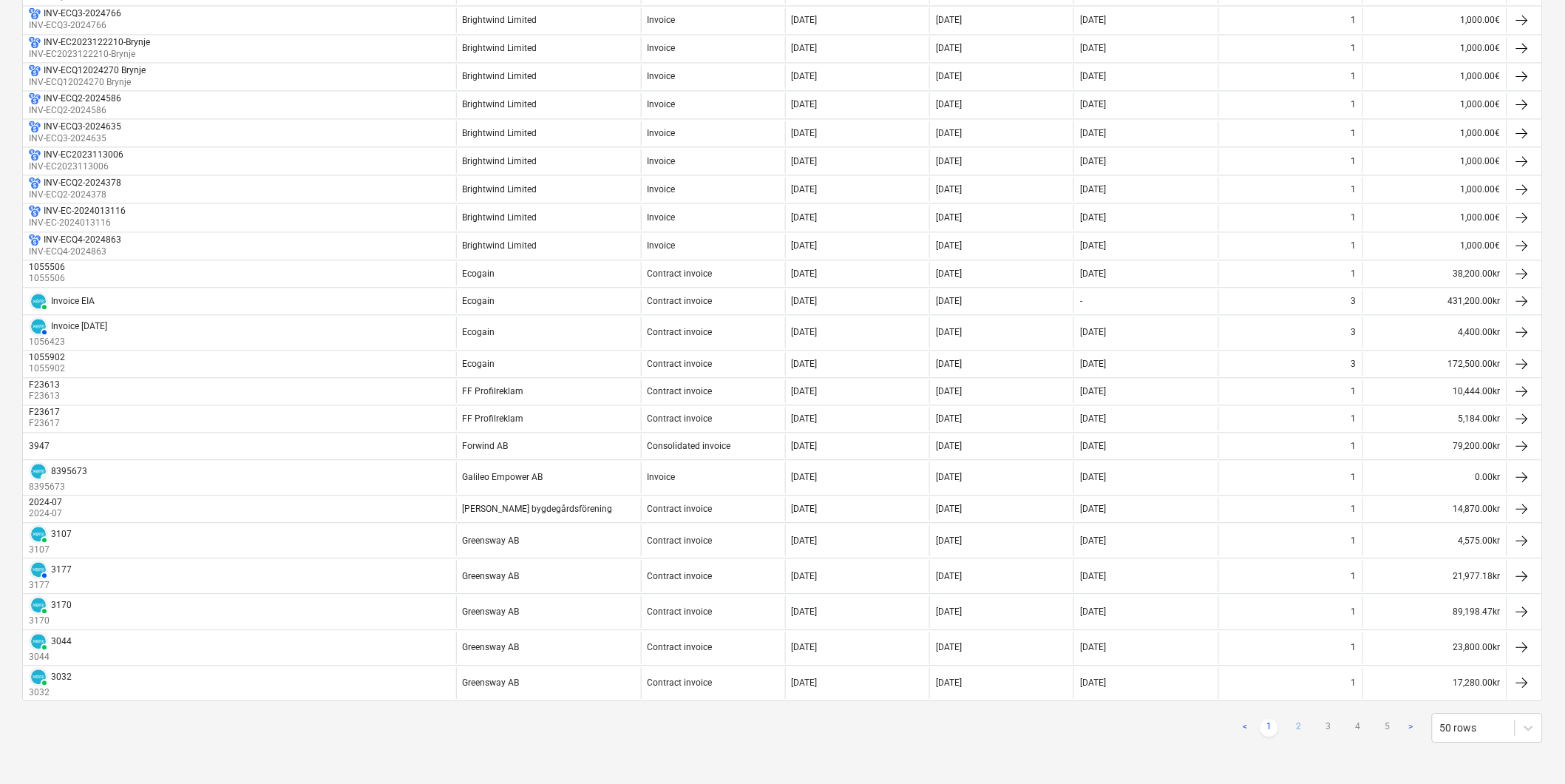
click at [1252, 724] on link "2" at bounding box center [1299, 727] width 18 height 18
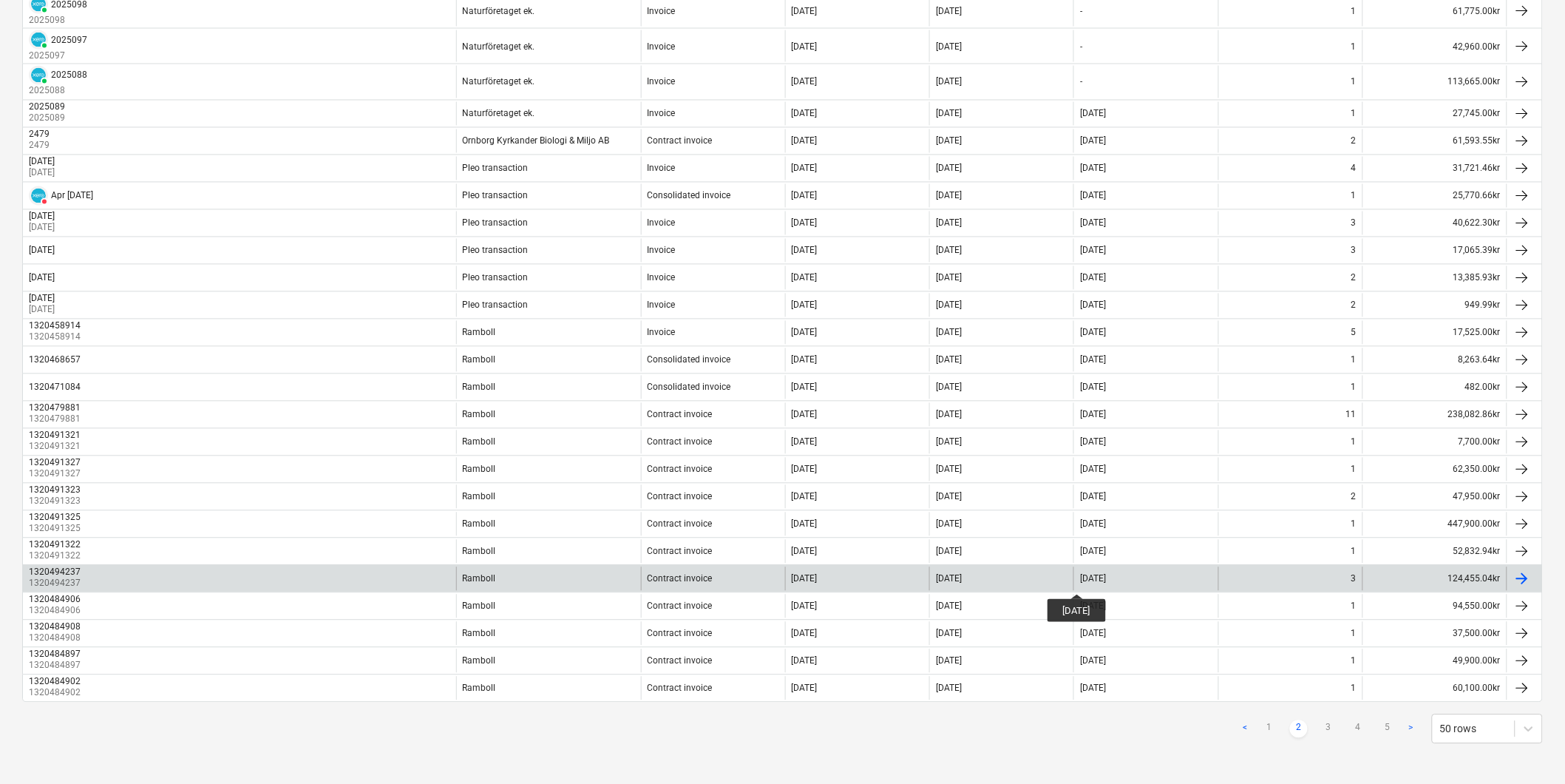
scroll to position [944, 0]
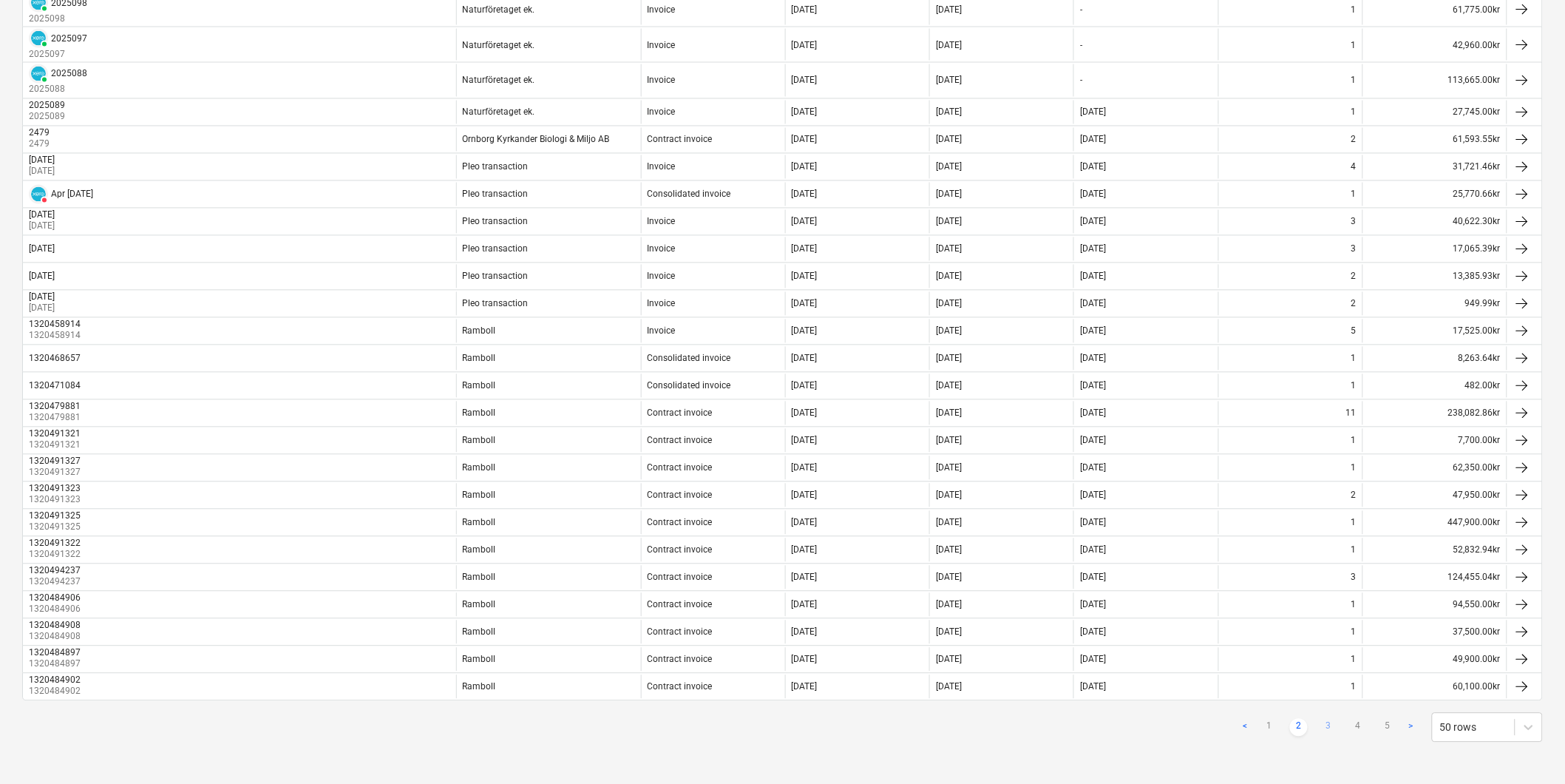
click at [1252, 723] on link "3" at bounding box center [1329, 727] width 18 height 18
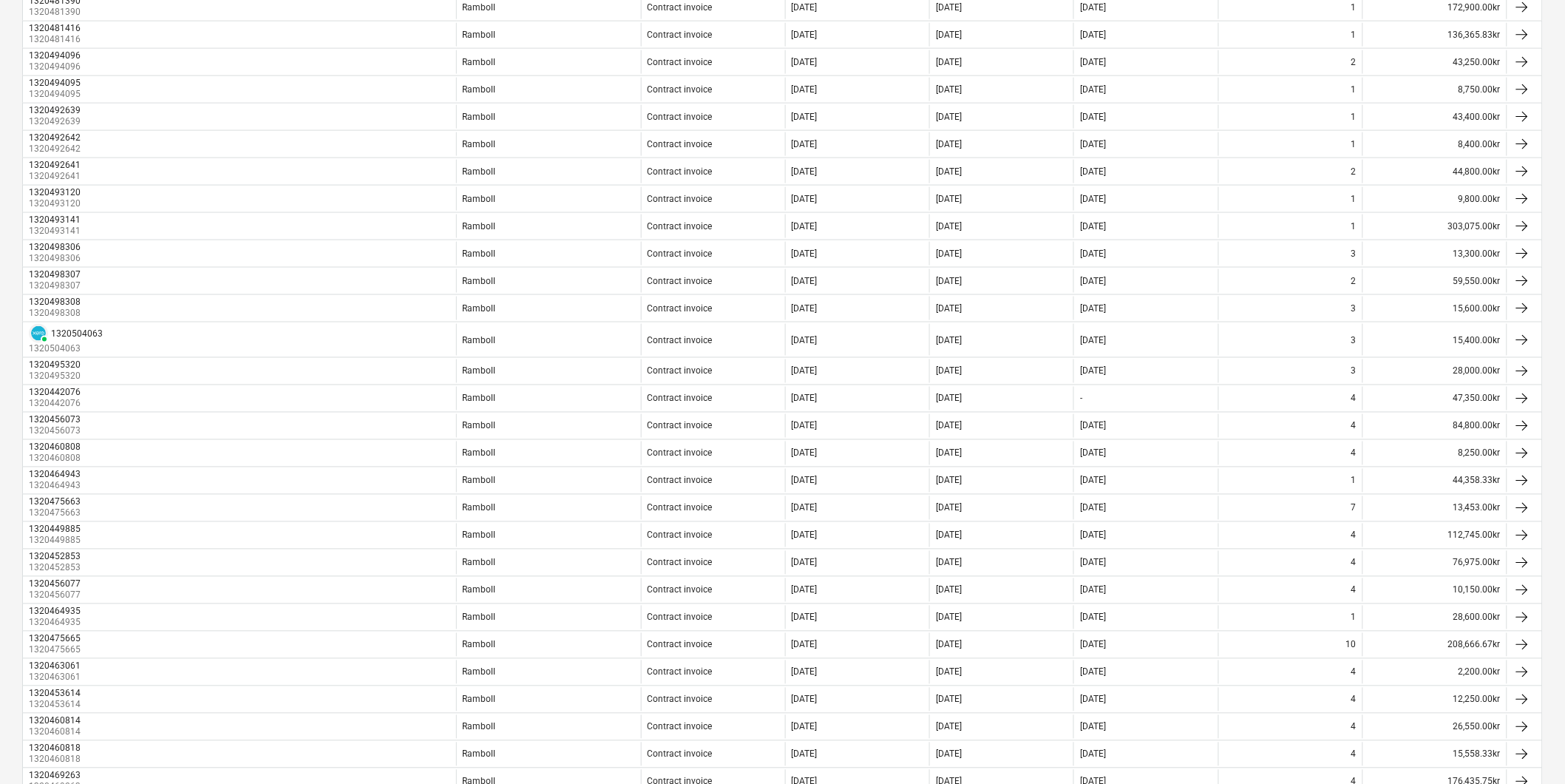
scroll to position [919, 0]
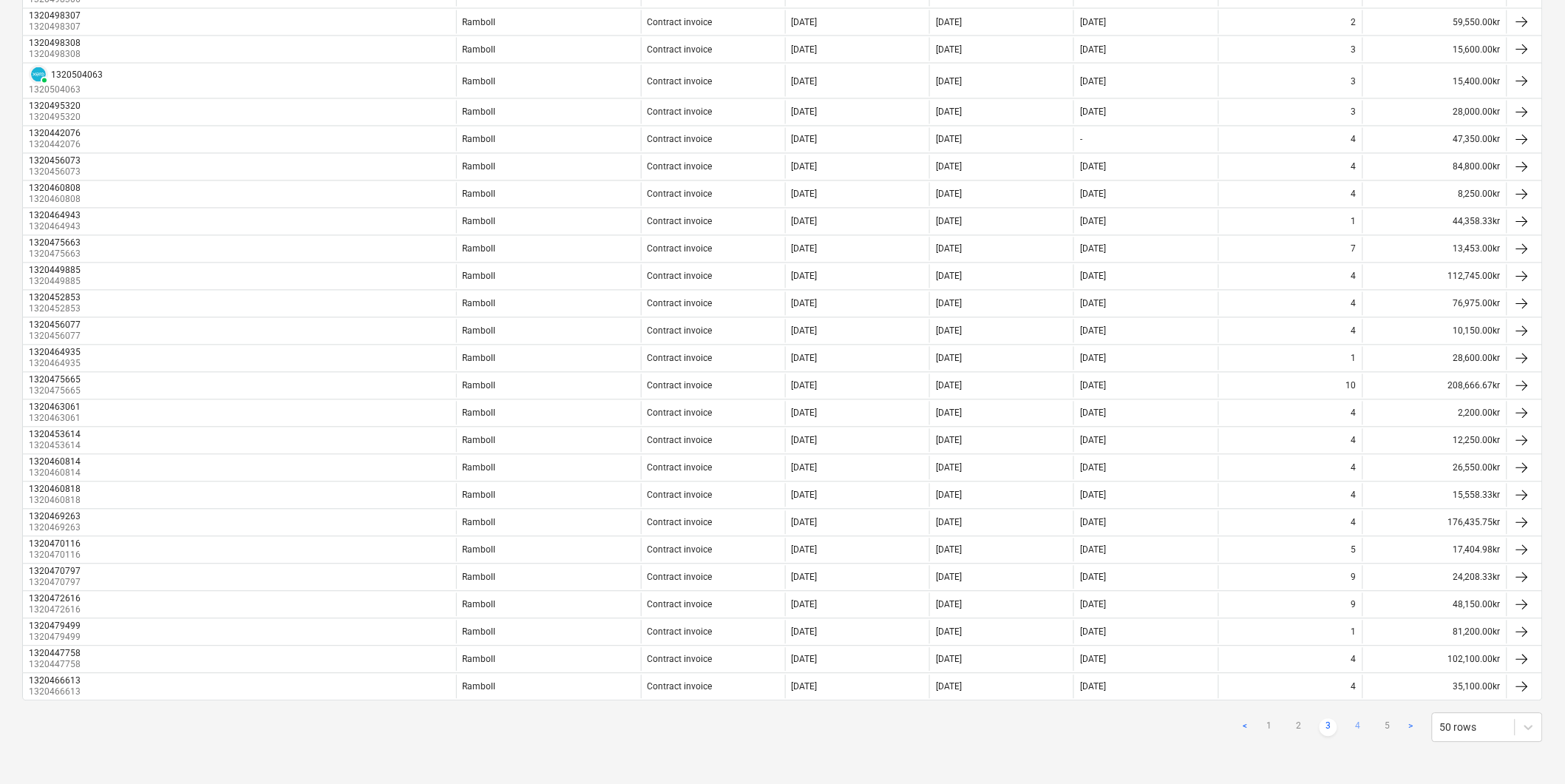
click at [1252, 722] on link "4" at bounding box center [1358, 727] width 18 height 18
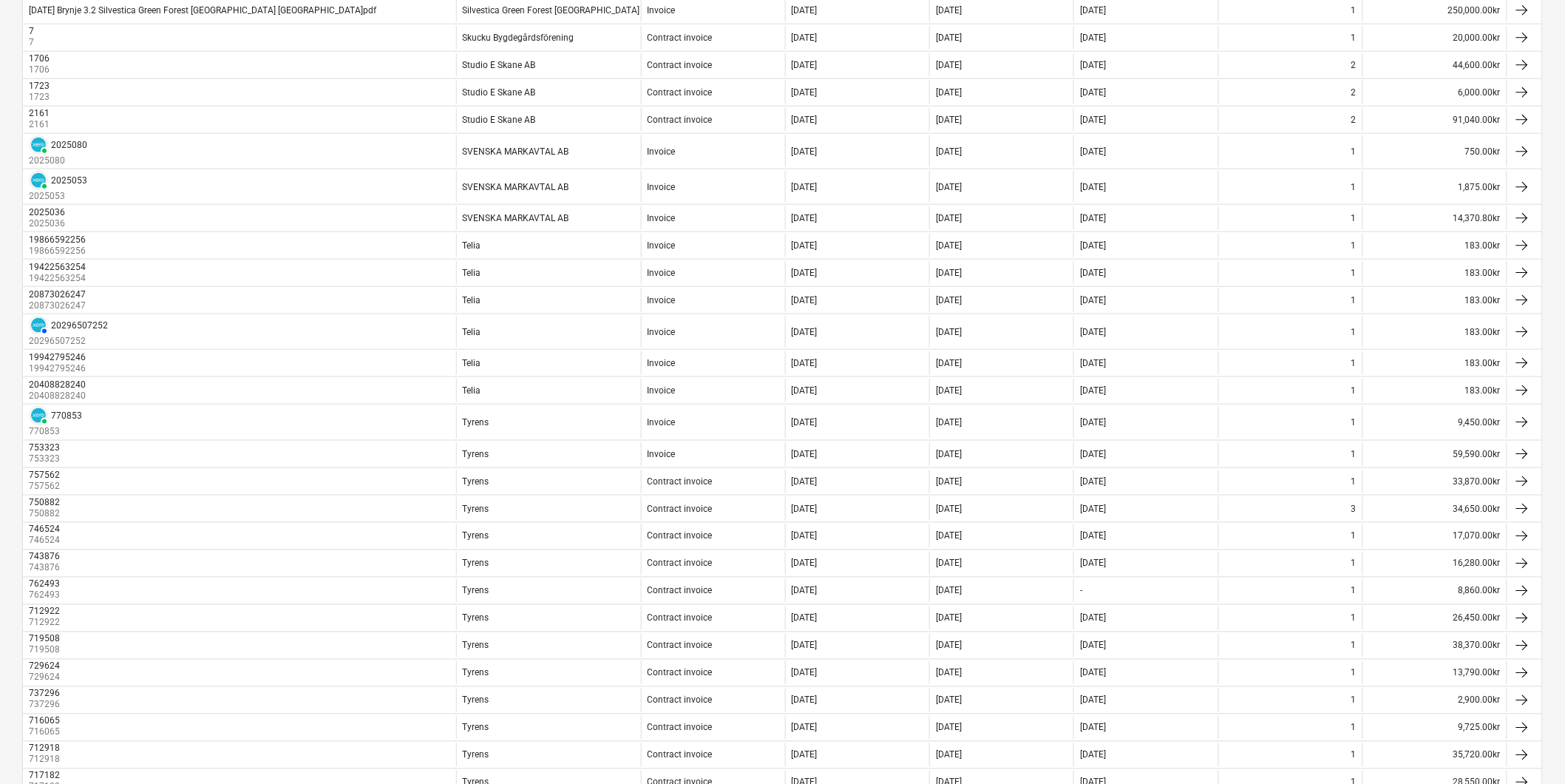
scroll to position [944, 0]
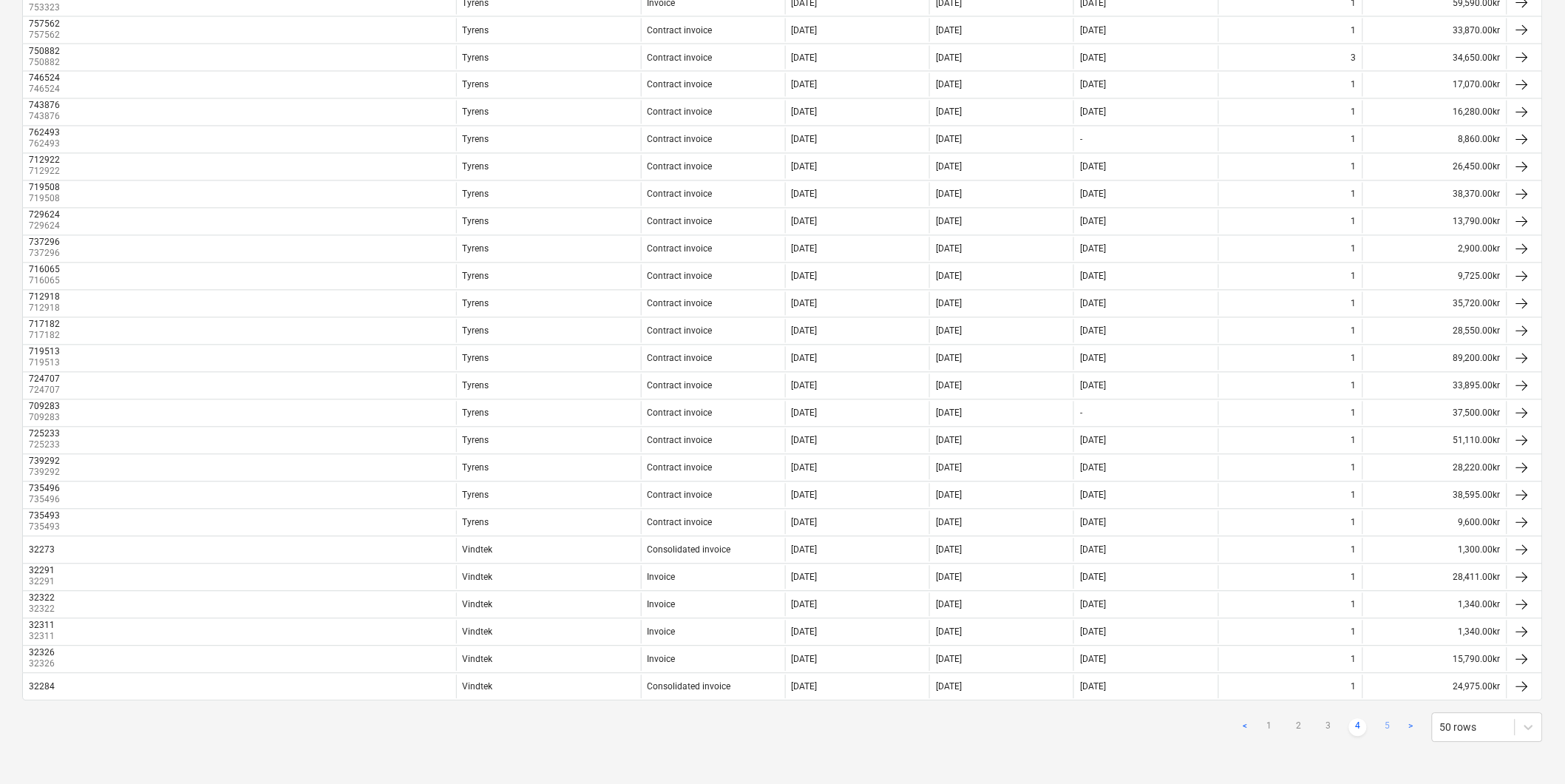
click at [1252, 719] on link "5" at bounding box center [1388, 727] width 18 height 18
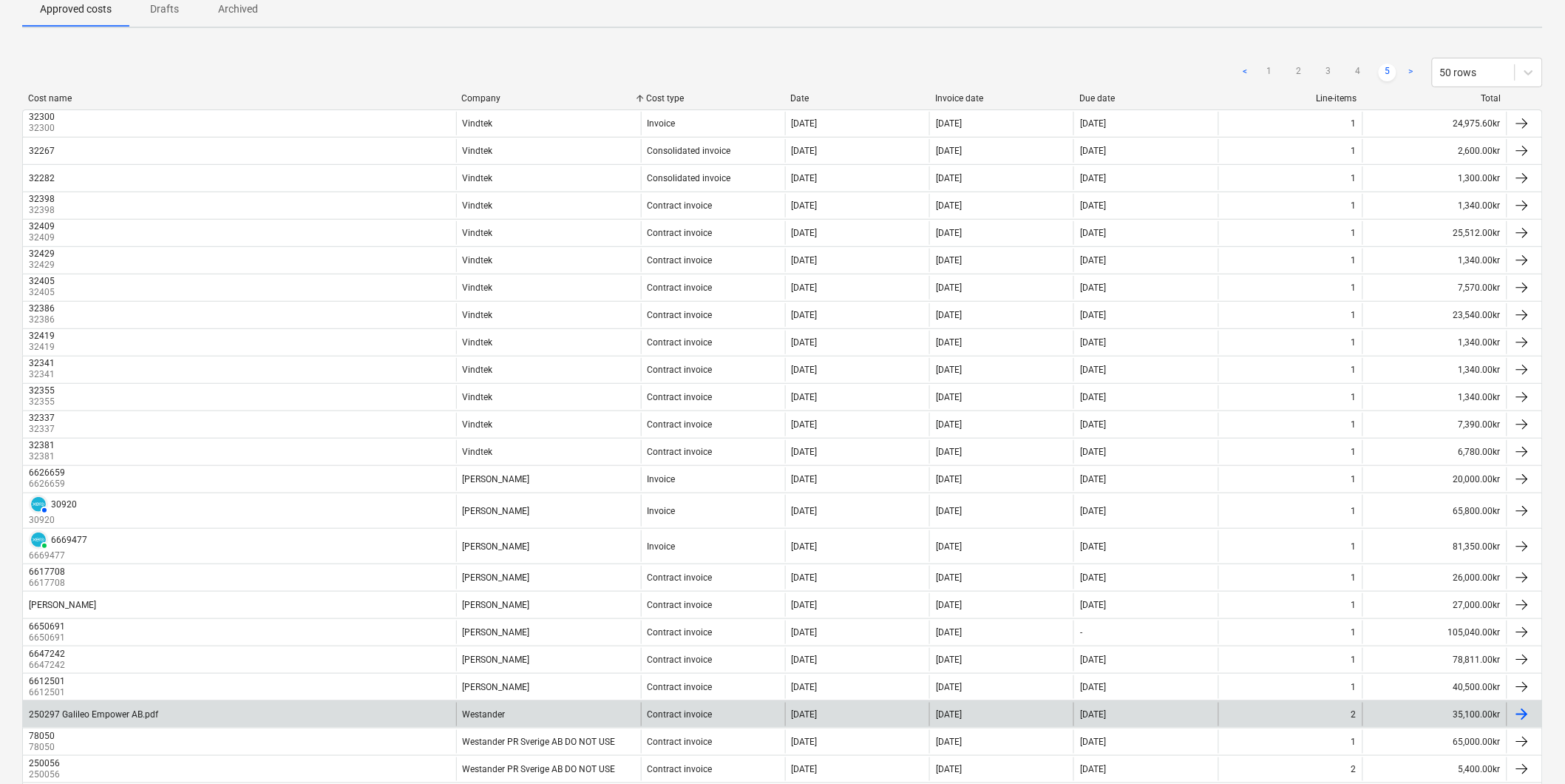
scroll to position [268, 0]
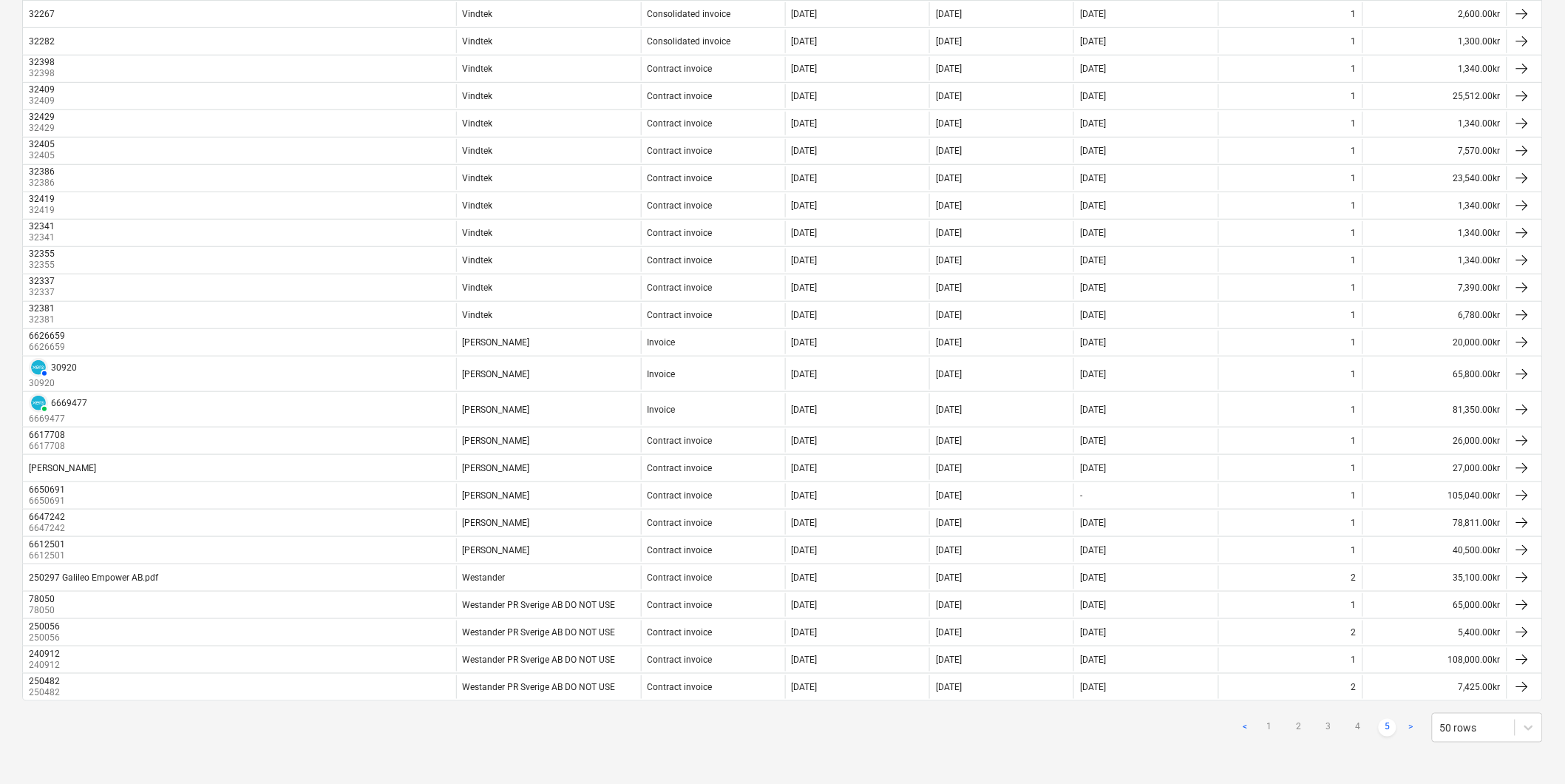
click at [1252, 727] on link ">" at bounding box center [1411, 727] width 18 height 18
click at [1252, 729] on link "1" at bounding box center [1269, 727] width 18 height 18
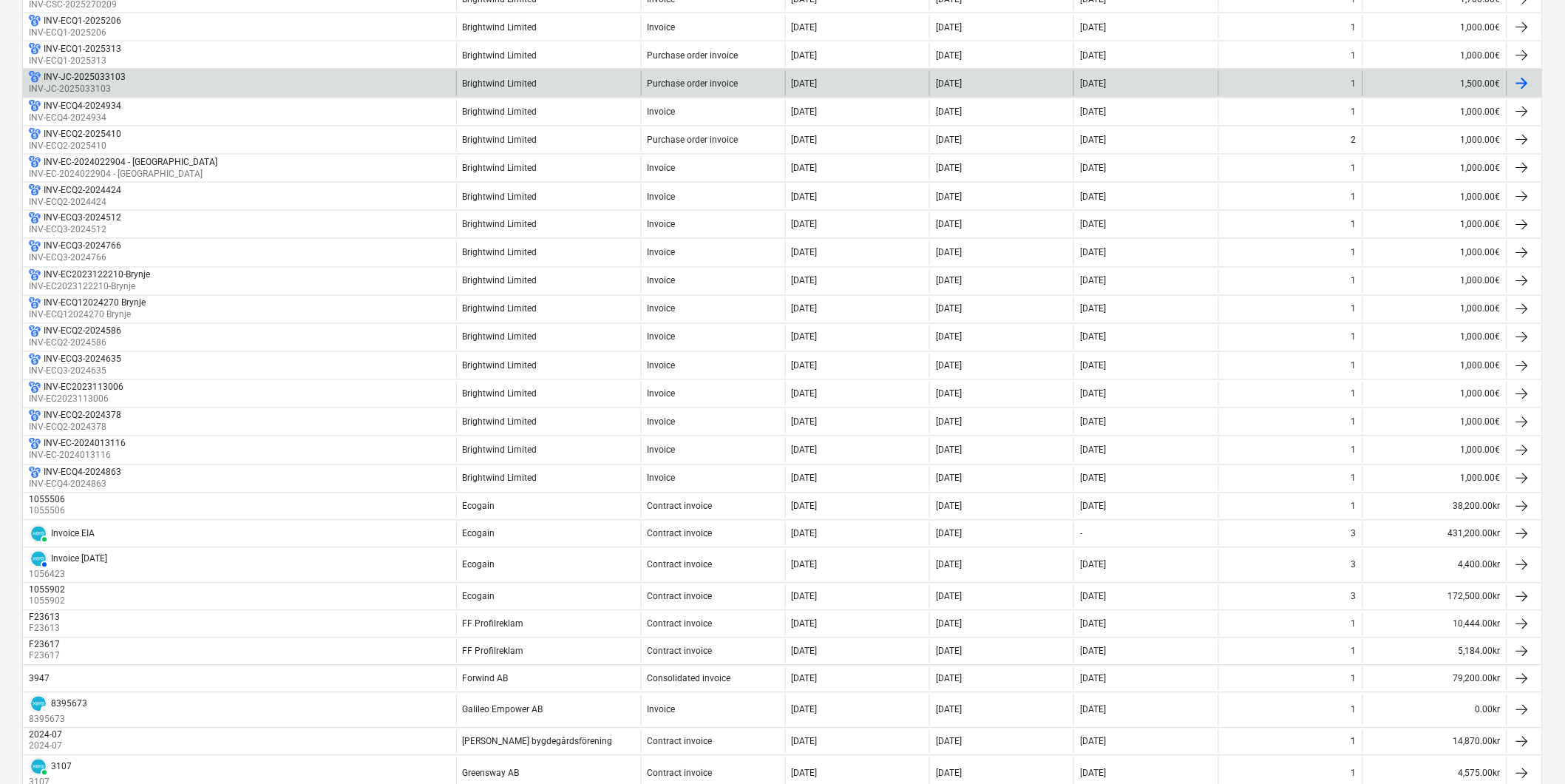
scroll to position [821, 0]
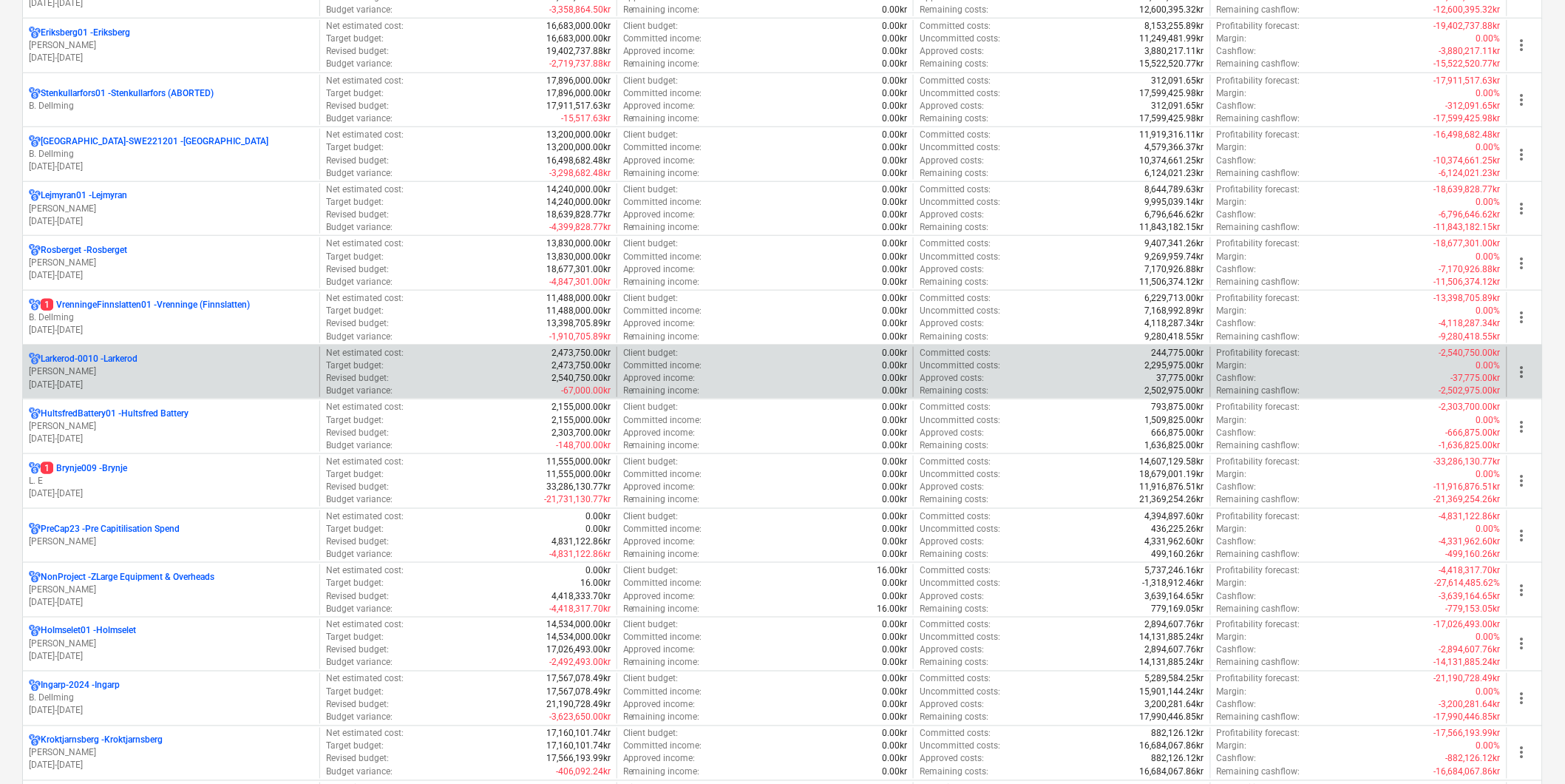
scroll to position [410, 0]
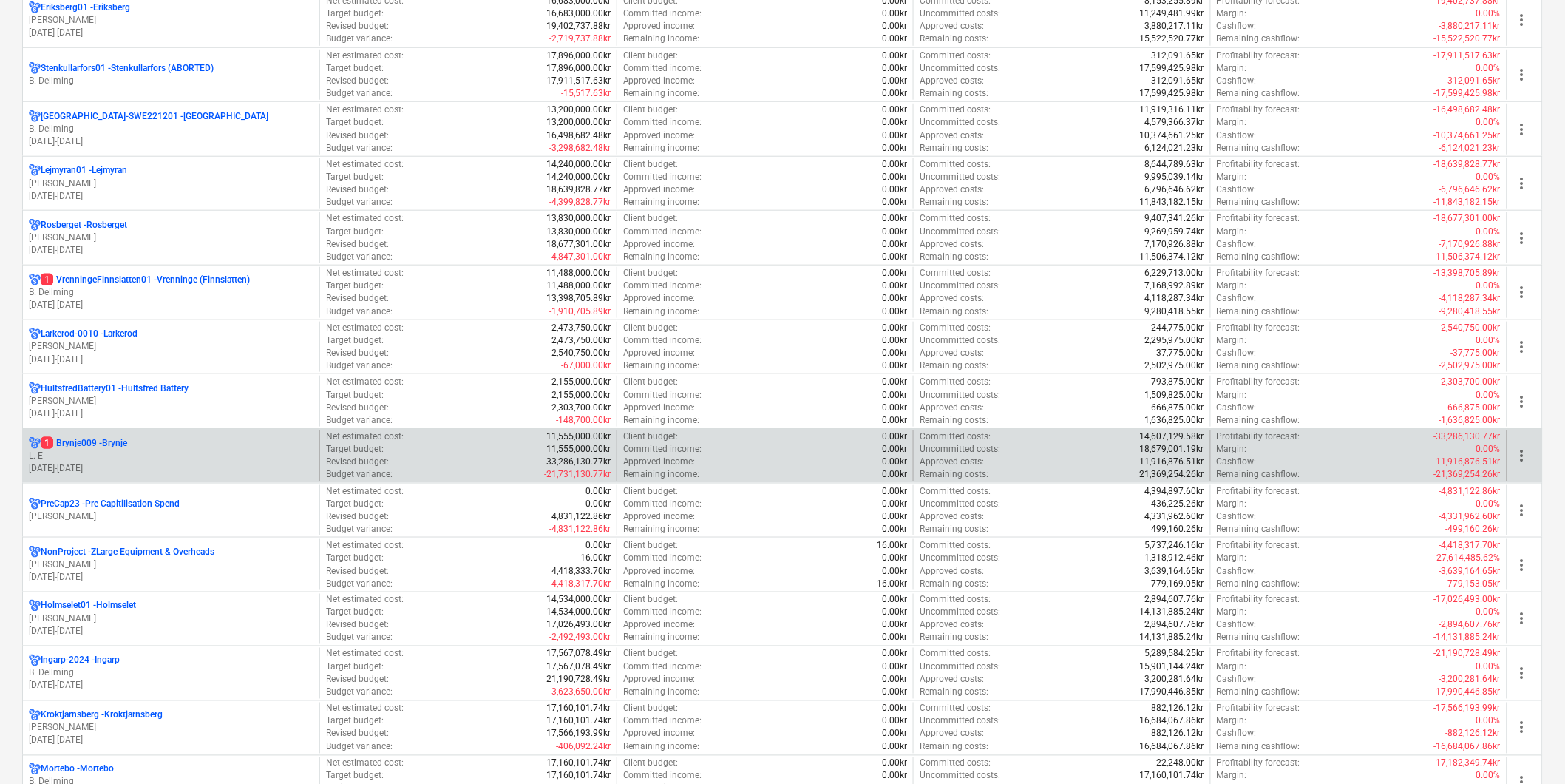
click at [212, 462] on p "01.04.2023 - 31.03.2027" at bounding box center [171, 468] width 285 height 13
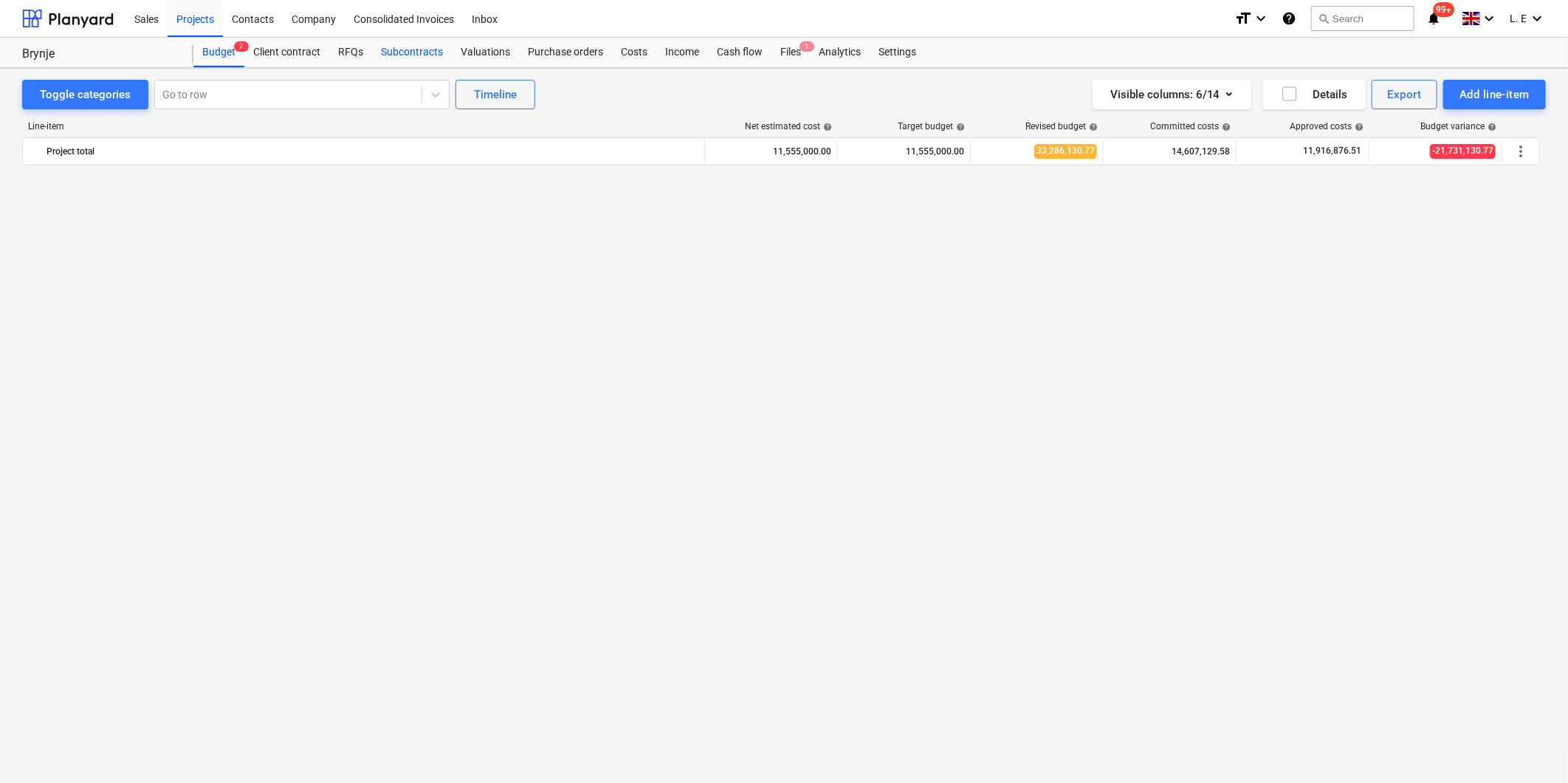
scroll to position [1183, 0]
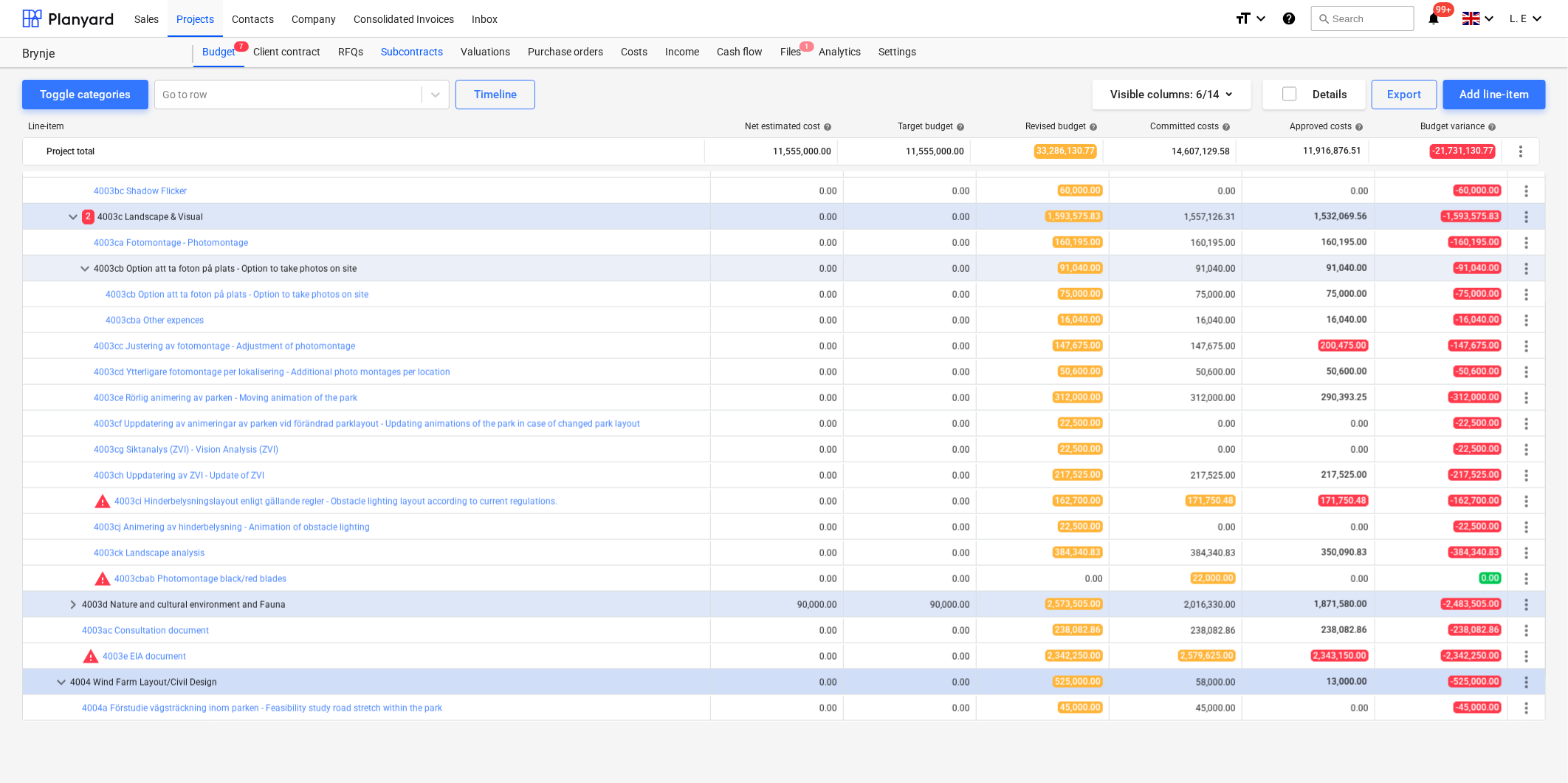
click at [392, 52] on div "Subcontracts" at bounding box center [412, 52] width 80 height 29
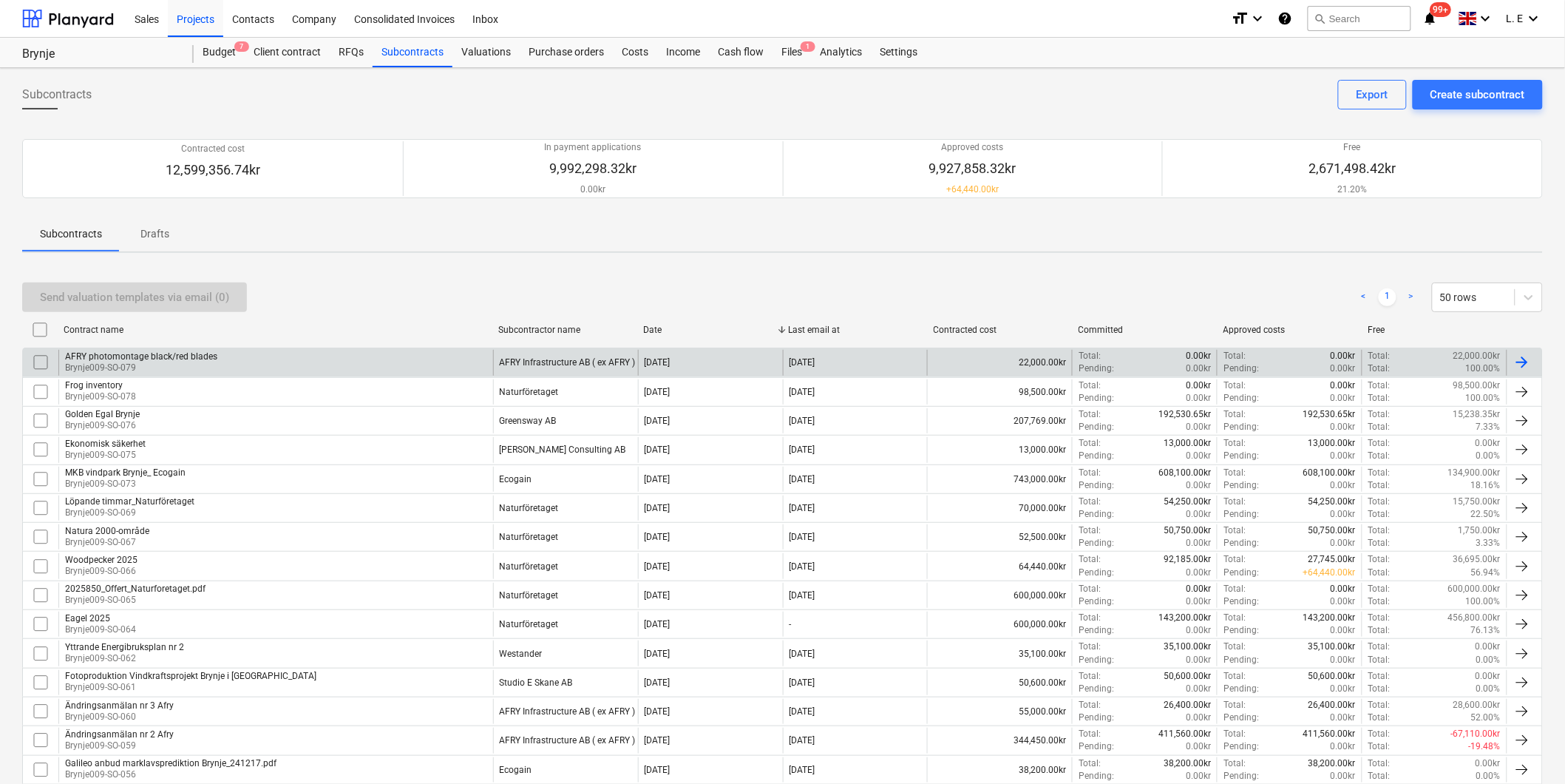
click at [274, 353] on div "AFRY photomontage black/red blades Brynje009-SO-079" at bounding box center [275, 362] width 435 height 26
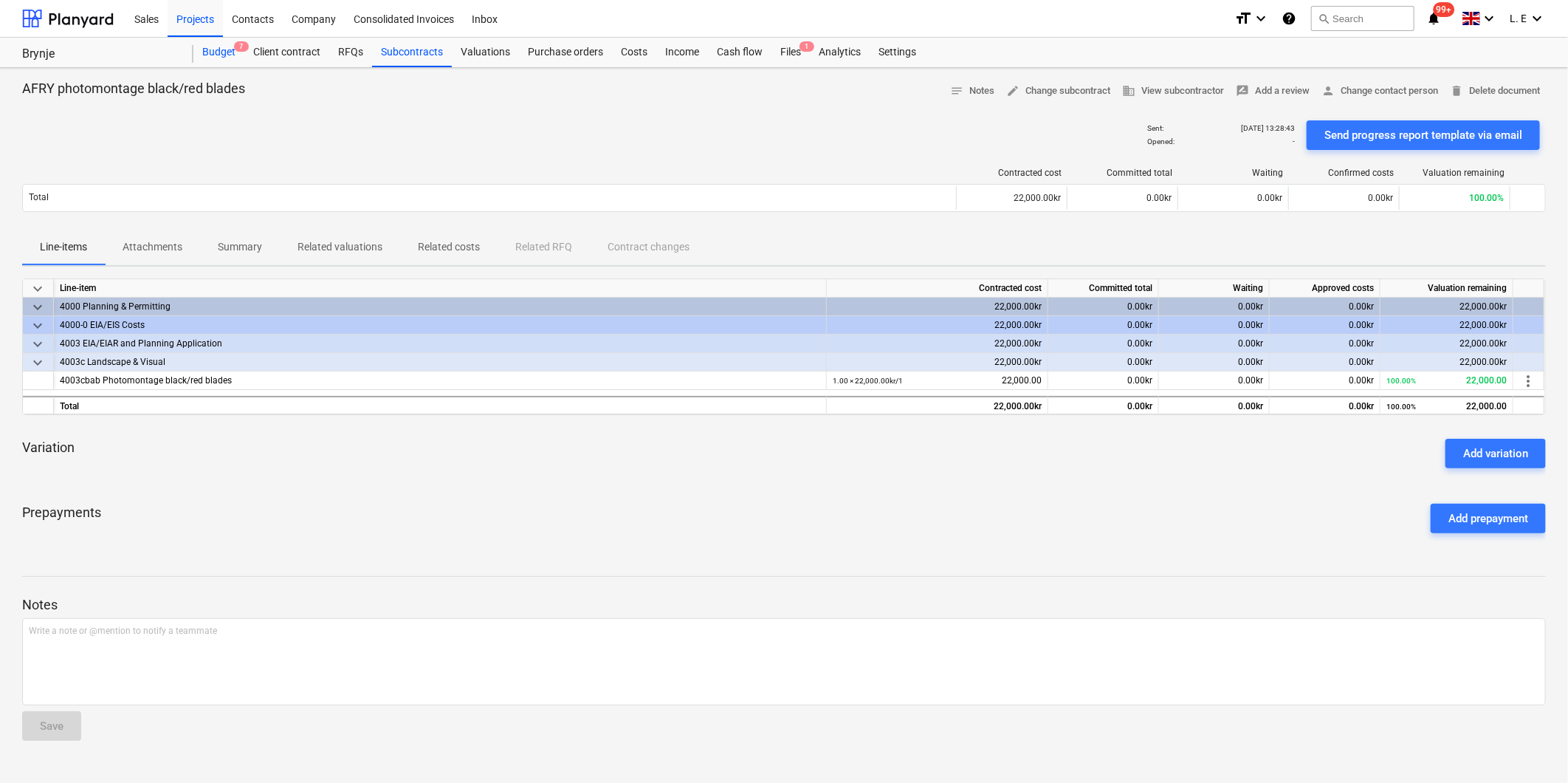
click at [225, 53] on div "Budget 7" at bounding box center [219, 52] width 51 height 29
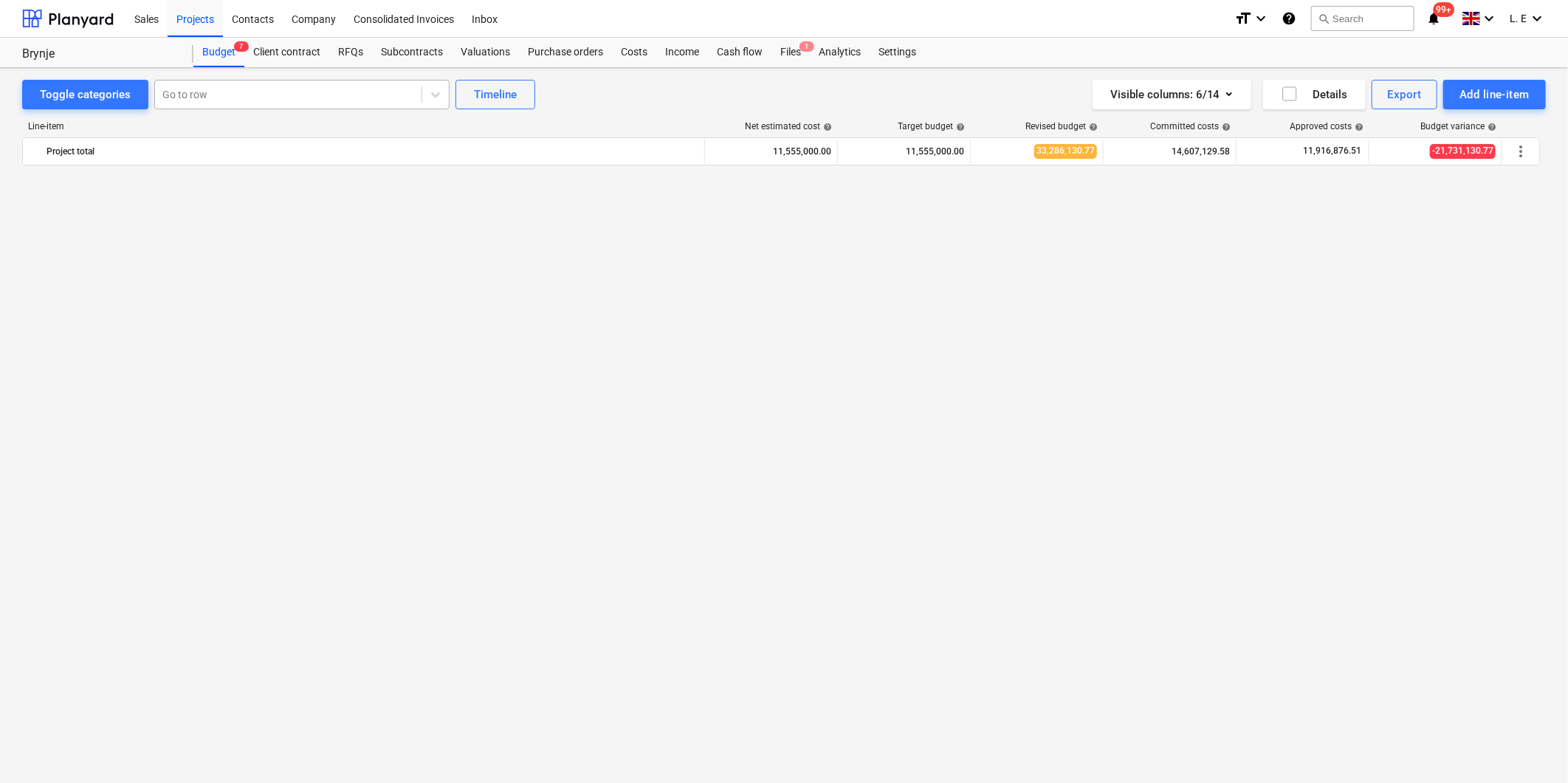
scroll to position [1183, 0]
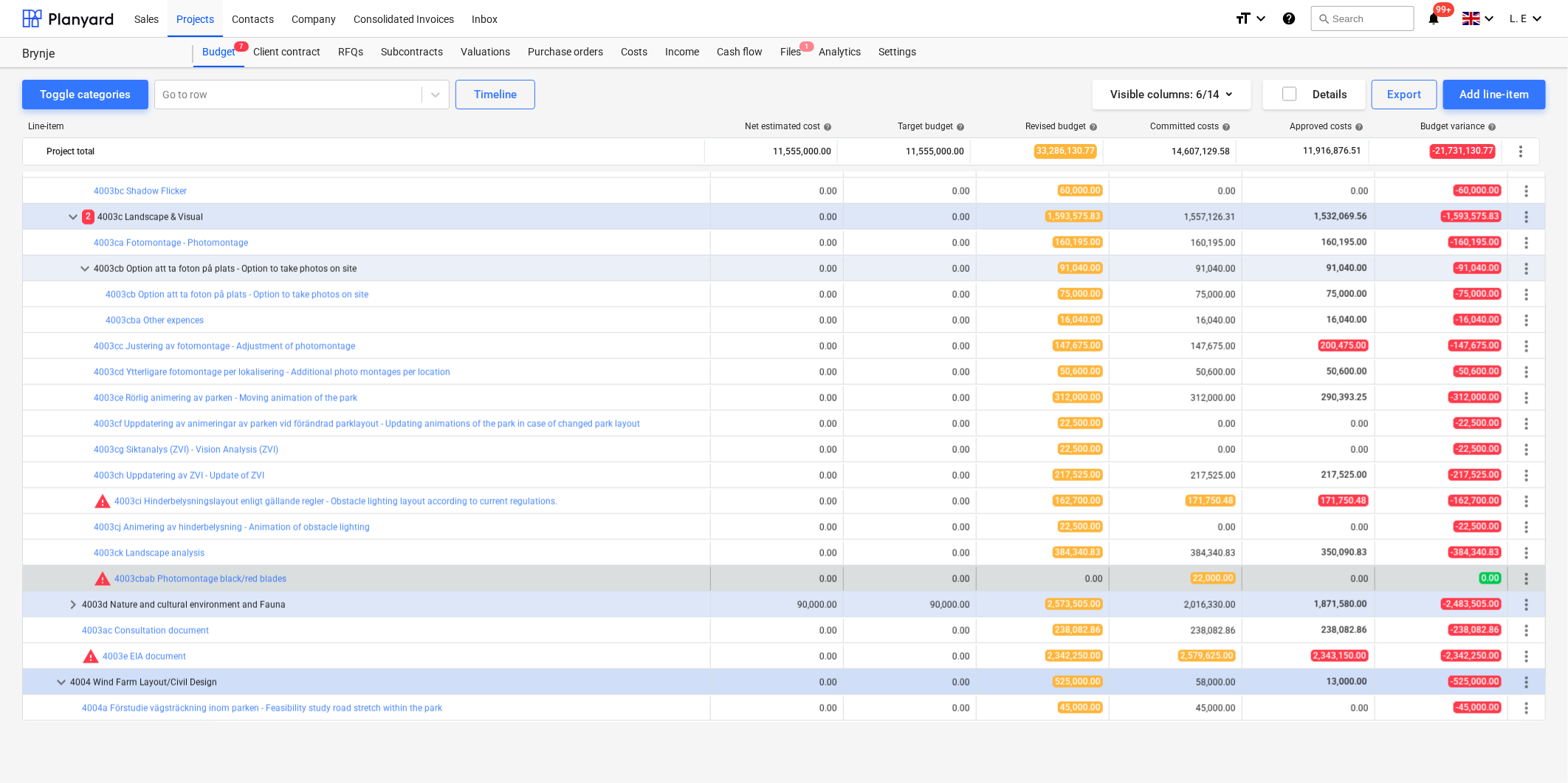
click at [1148, 579] on div "22,000.00" at bounding box center [1175, 578] width 120 height 13
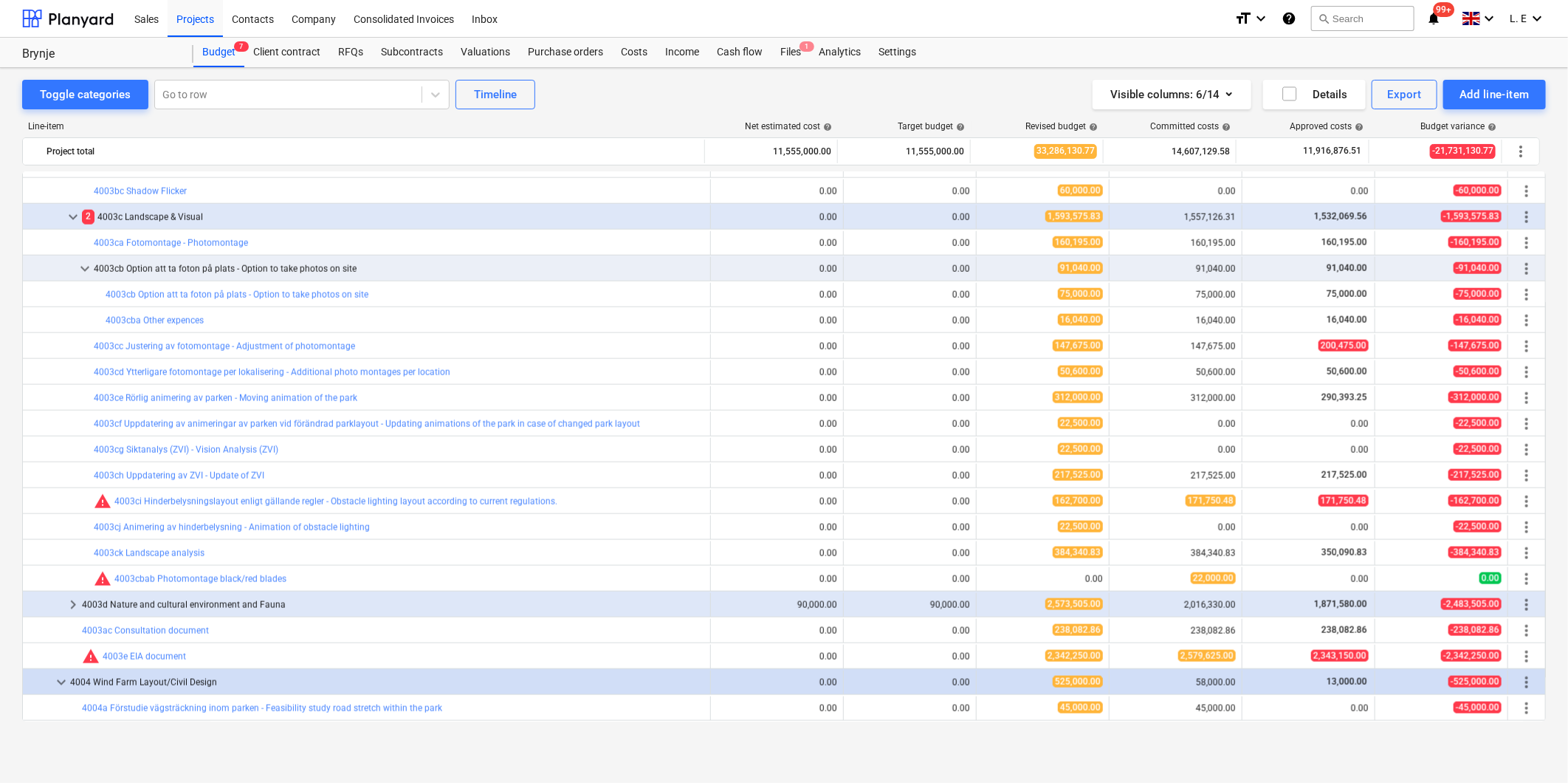
drag, startPoint x: 1123, startPoint y: 762, endPoint x: 1205, endPoint y: 753, distance: 82.5
click at [1205, 753] on div "Toggle categories Go to row Timeline Visible columns : 6/14 Details Export Add …" at bounding box center [784, 425] width 1568 height 714
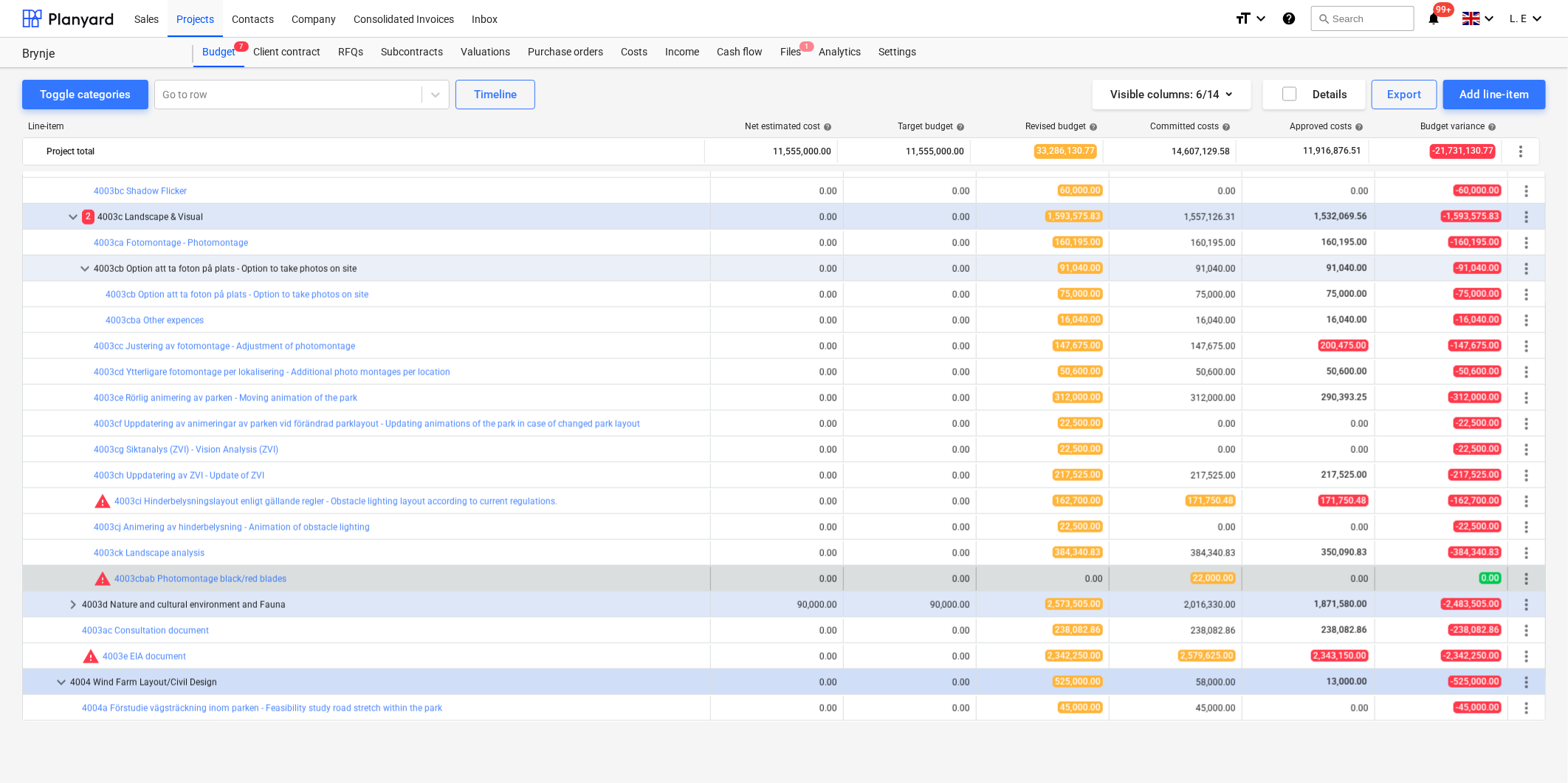
click at [897, 584] on div "0.00" at bounding box center [909, 578] width 120 height 10
click at [1078, 577] on div "0.00" at bounding box center [1042, 578] width 120 height 10
click at [985, 580] on span "edit" at bounding box center [991, 578] width 12 height 12
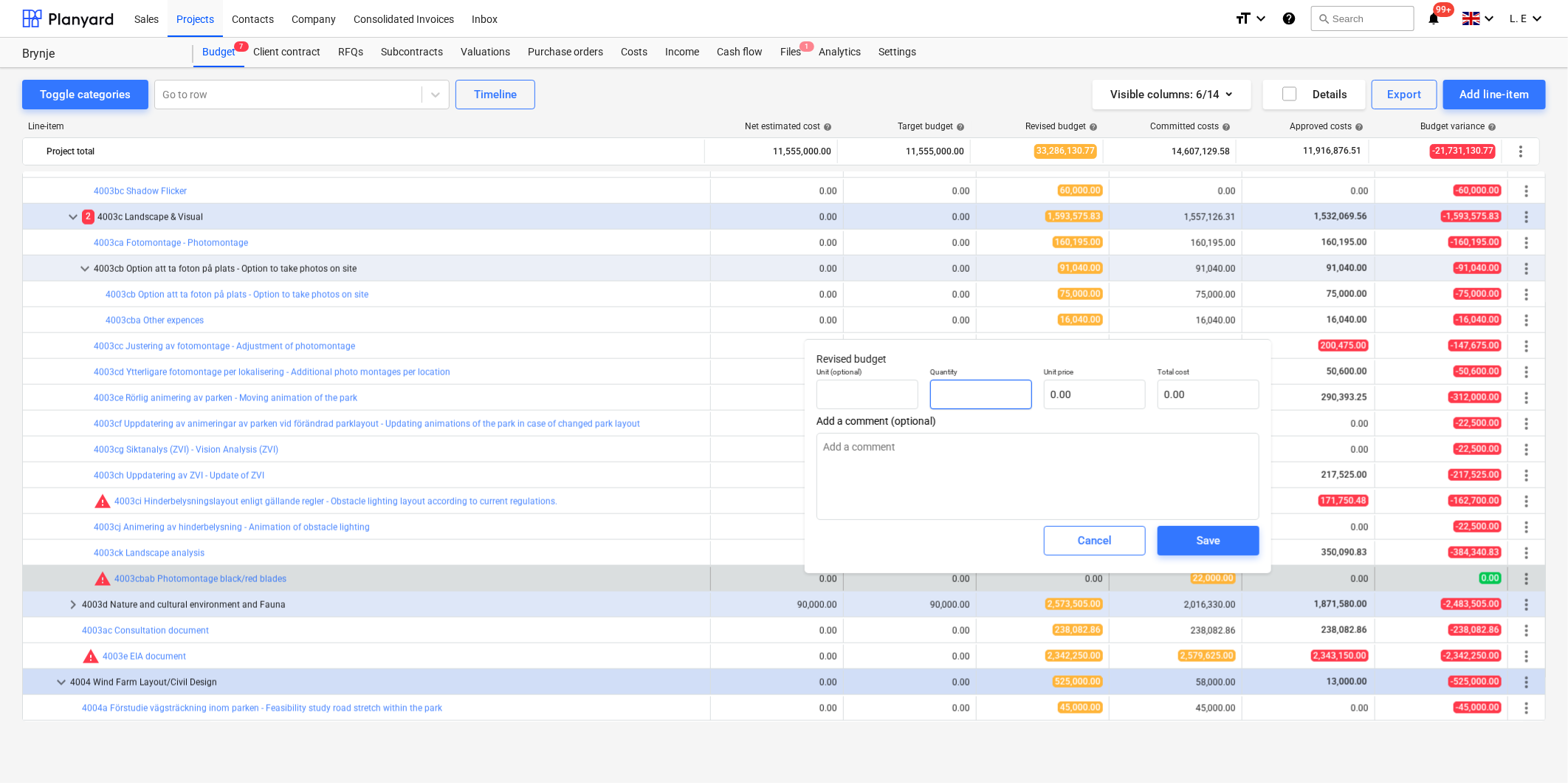
click at [961, 391] on input "text" at bounding box center [981, 393] width 102 height 29
type input "1"
type textarea "x"
type input "1.00"
type textarea "x"
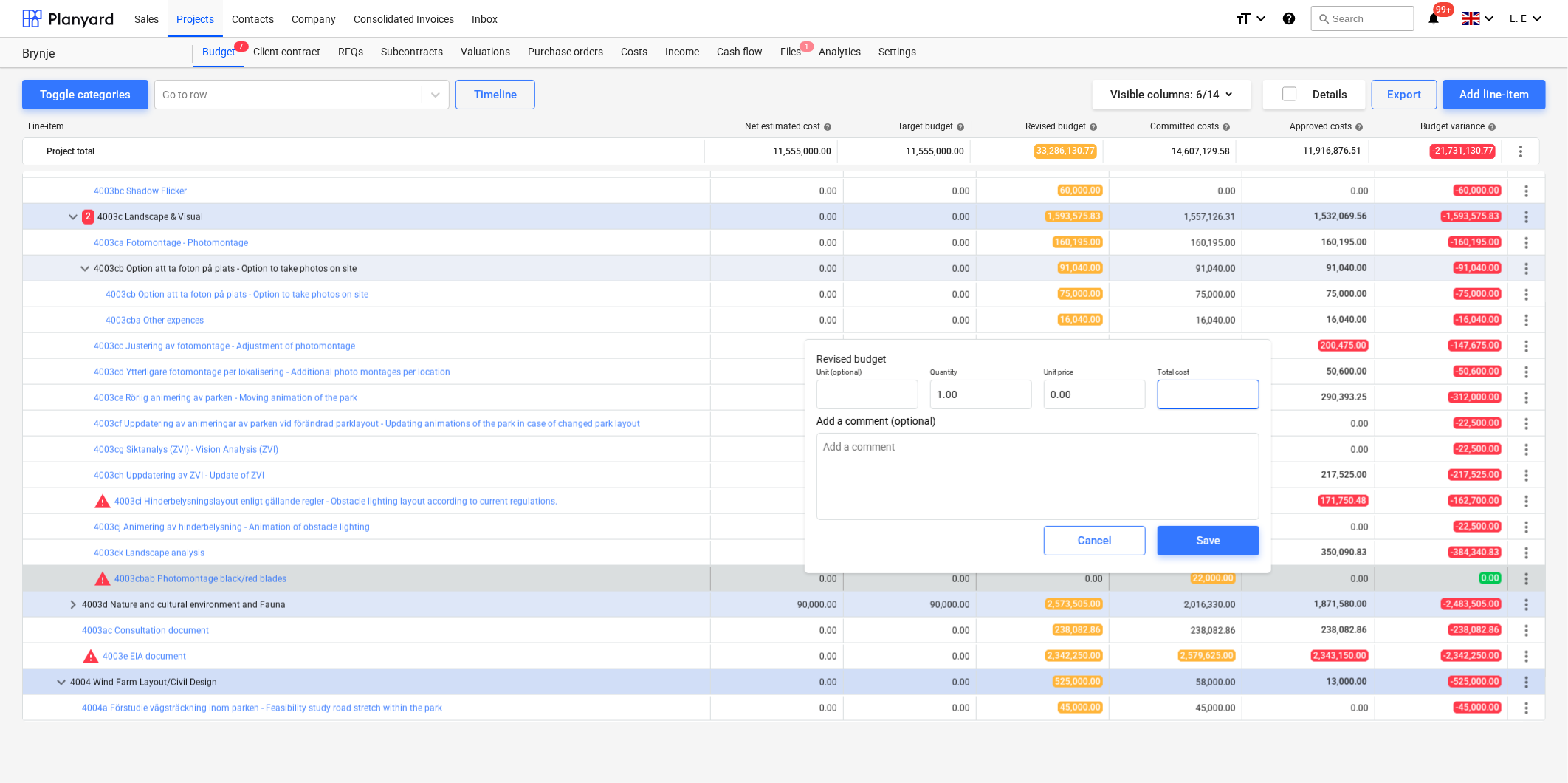
click at [1175, 393] on input "text" at bounding box center [1208, 393] width 102 height 29
type input "2"
type textarea "x"
type input "2.00"
type input "22"
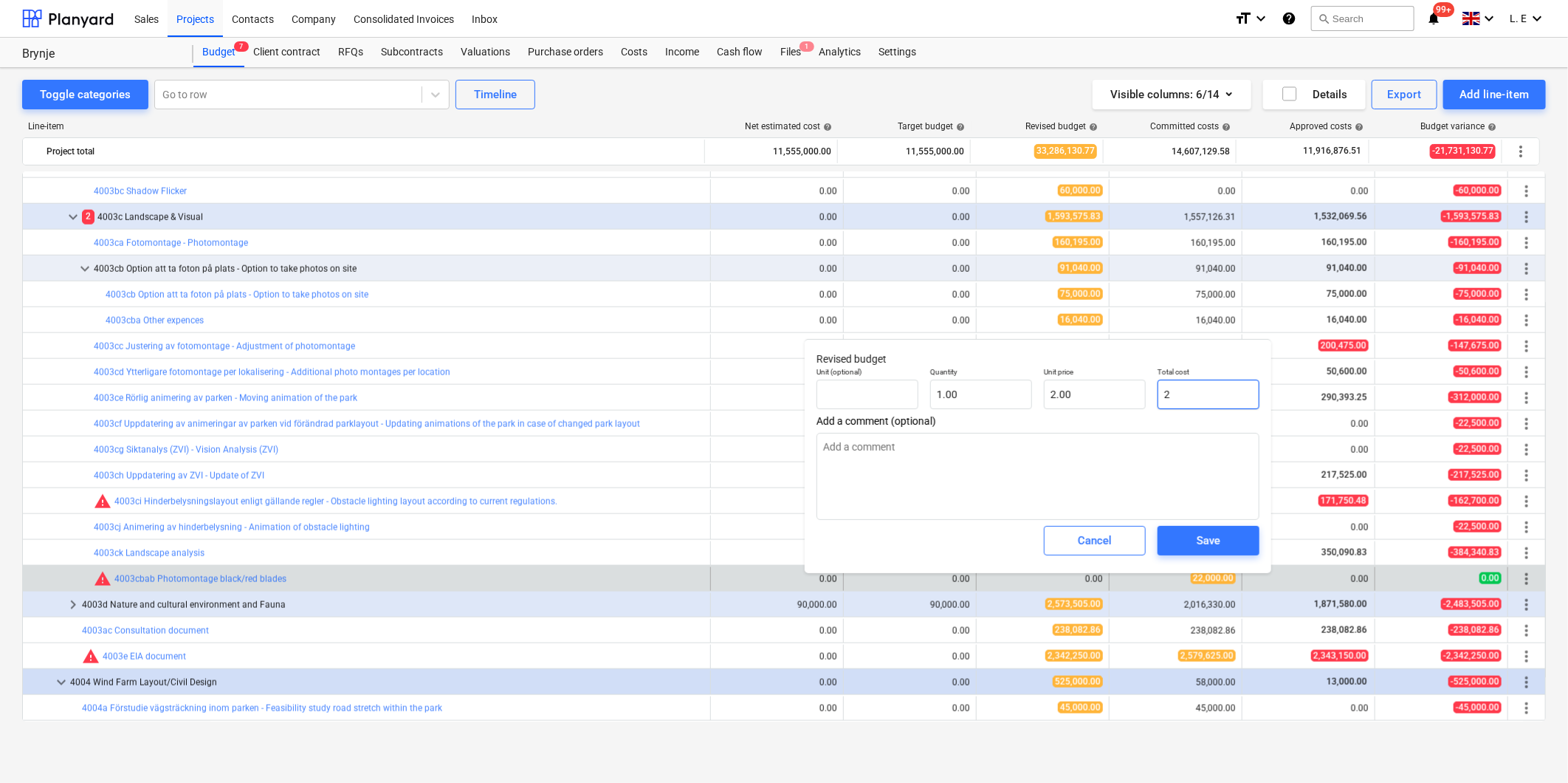
type textarea "x"
type input "22.00"
type input "220"
type textarea "x"
type input "220.00"
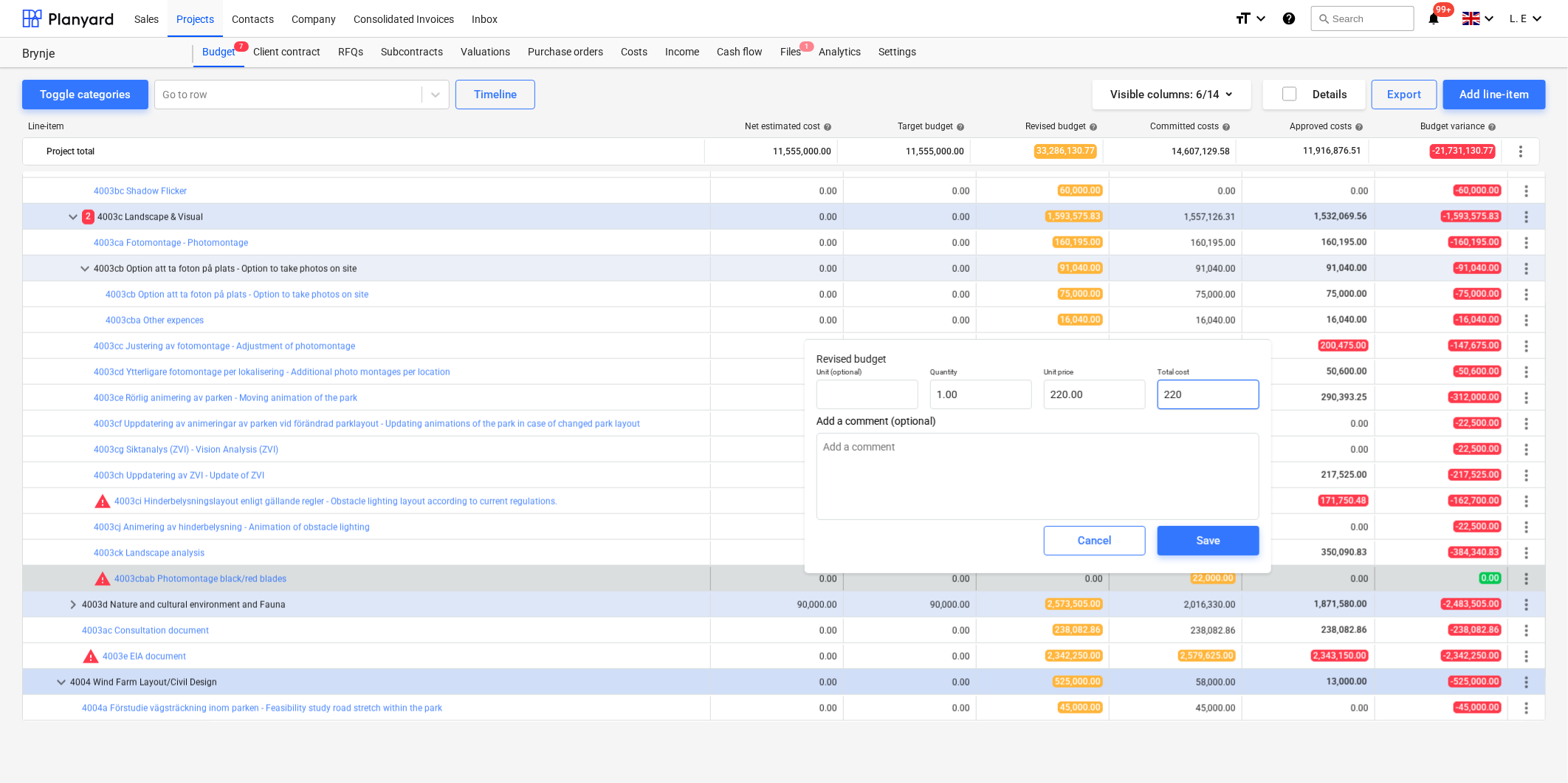
type input "2200"
type textarea "x"
type input "2,200.00"
type input "22000"
type textarea "x"
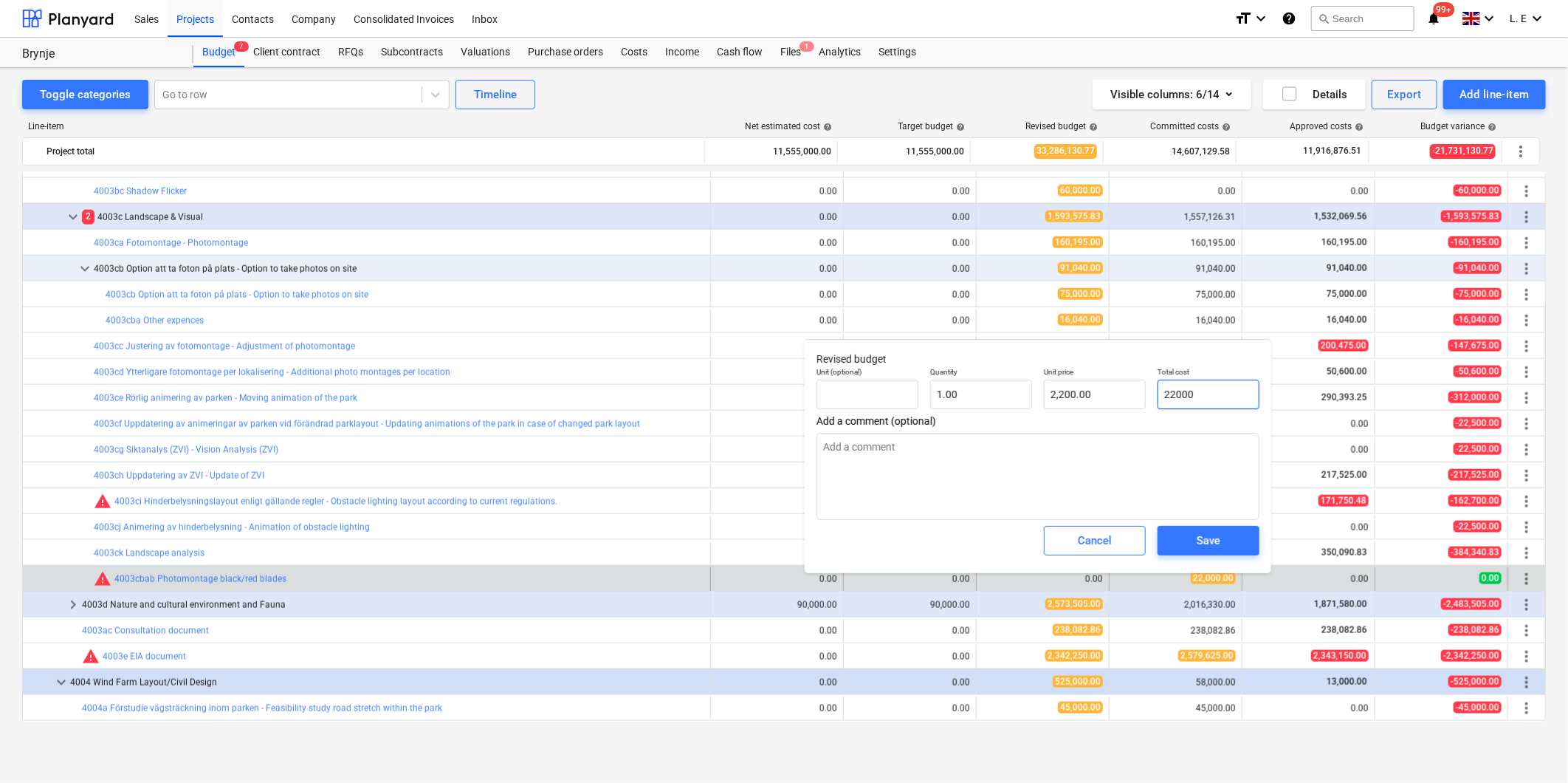
type input "22,000.00"
click at [1207, 542] on div "Save" at bounding box center [1209, 540] width 24 height 19
type textarea "x"
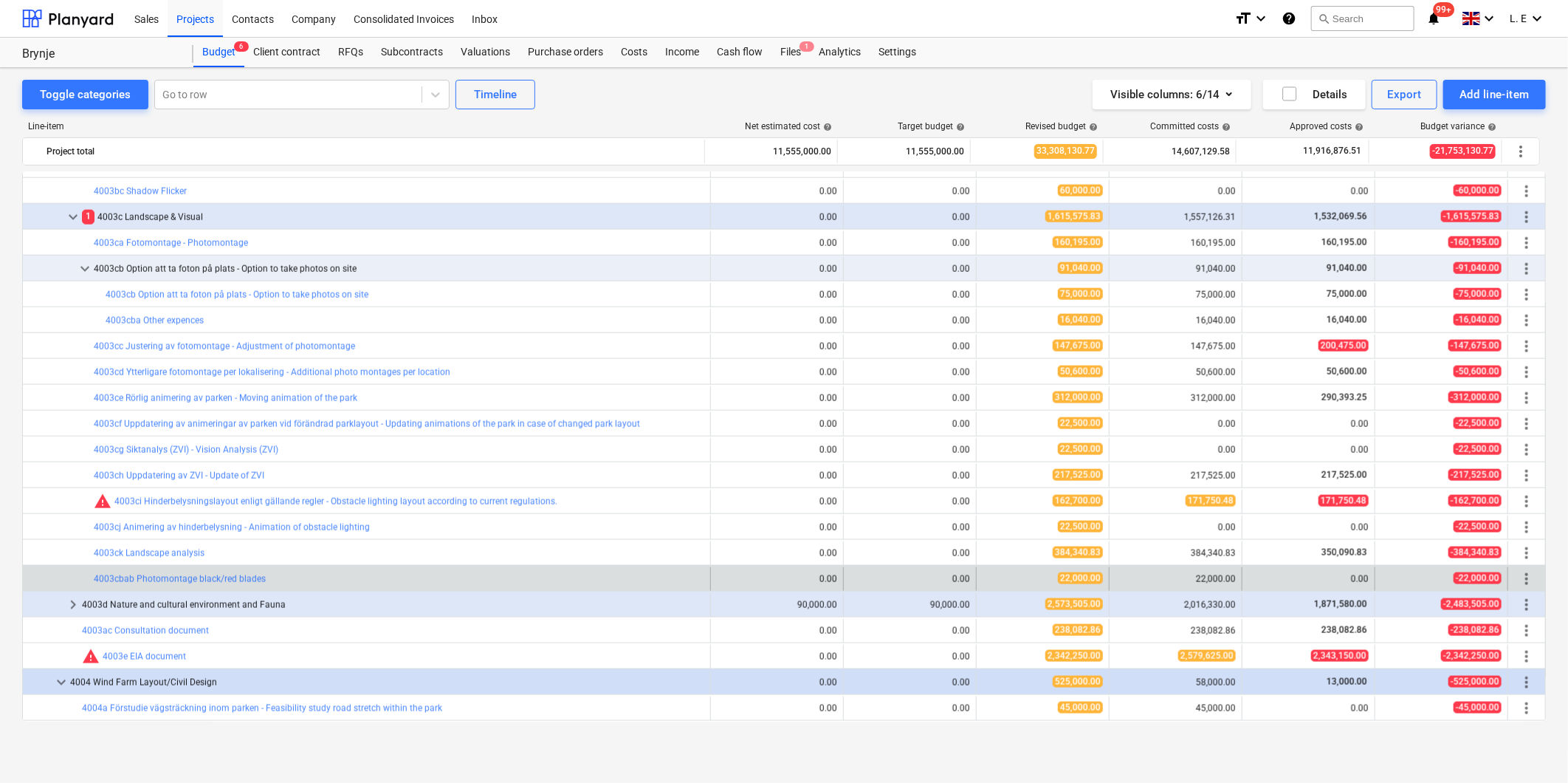
click at [1208, 579] on div "22,000.00" at bounding box center [1175, 578] width 120 height 10
click at [1174, 577] on div "22,000.00" at bounding box center [1175, 578] width 120 height 10
